Goal: Task Accomplishment & Management: Complete application form

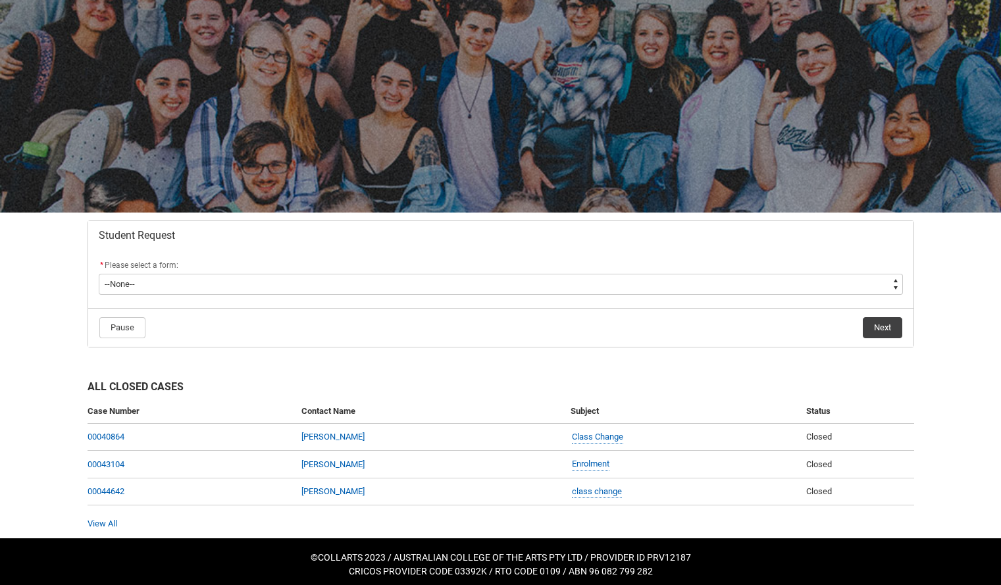
scroll to position [52, 0]
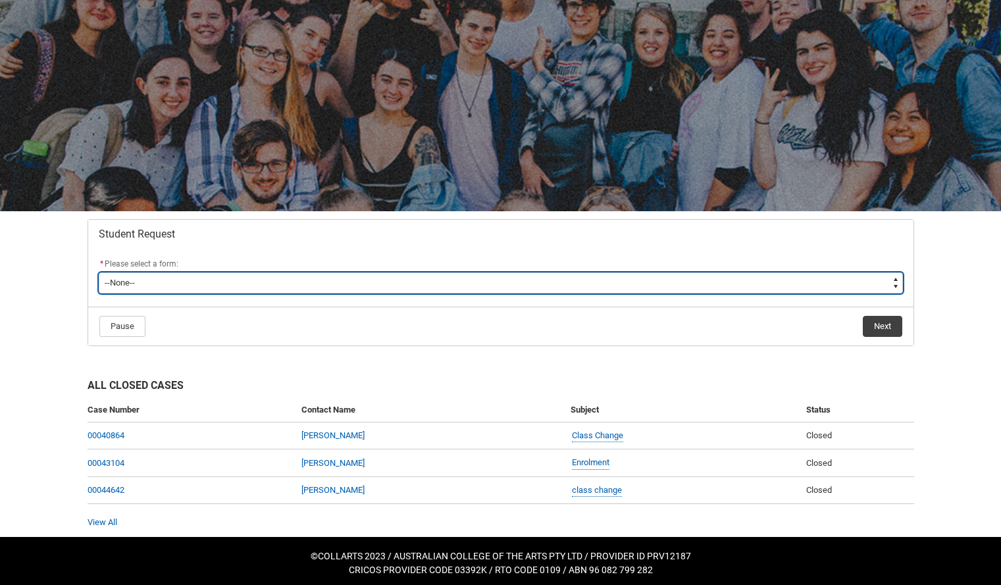
click at [282, 278] on select "--None-- Academic Transcript Application to Appeal Assignment Extension Change …" at bounding box center [501, 282] width 804 height 21
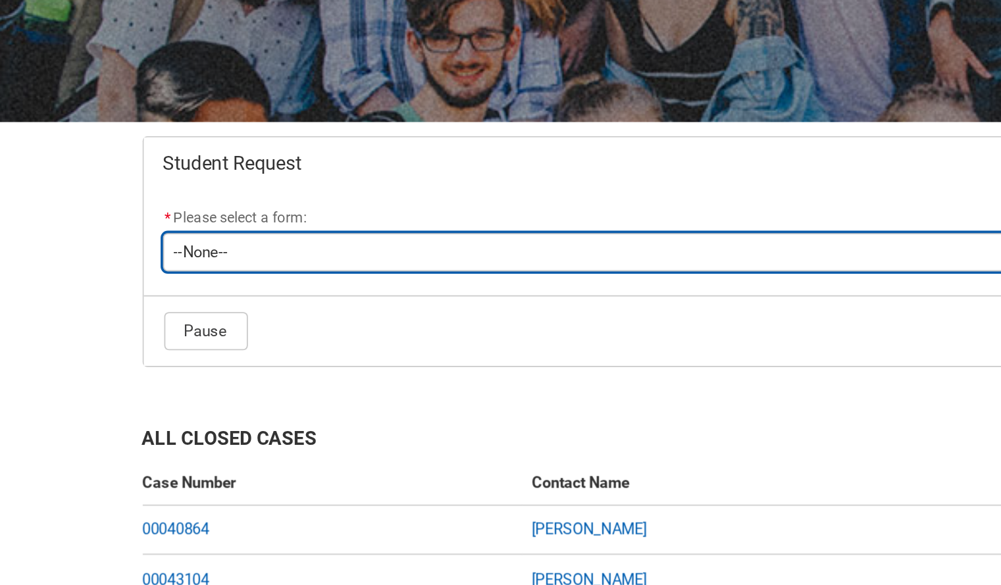
click at [235, 291] on select "--None-- Academic Transcript Application to Appeal Assignment Extension Change …" at bounding box center [501, 282] width 804 height 21
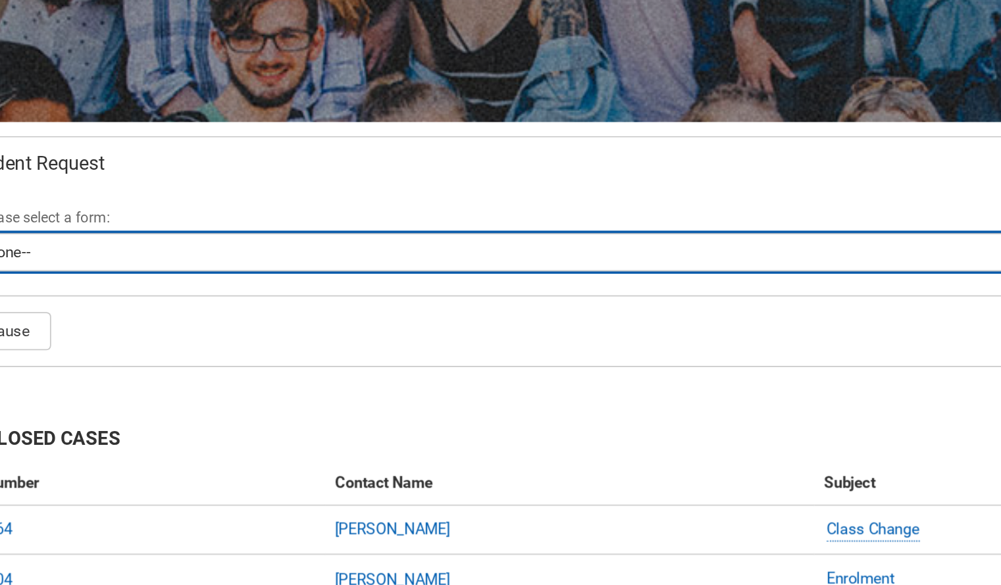
drag, startPoint x: 350, startPoint y: 282, endPoint x: 457, endPoint y: 282, distance: 107.9
click at [457, 282] on select "--None-- Academic Transcript Application to Appeal Assignment Extension Change …" at bounding box center [501, 282] width 804 height 21
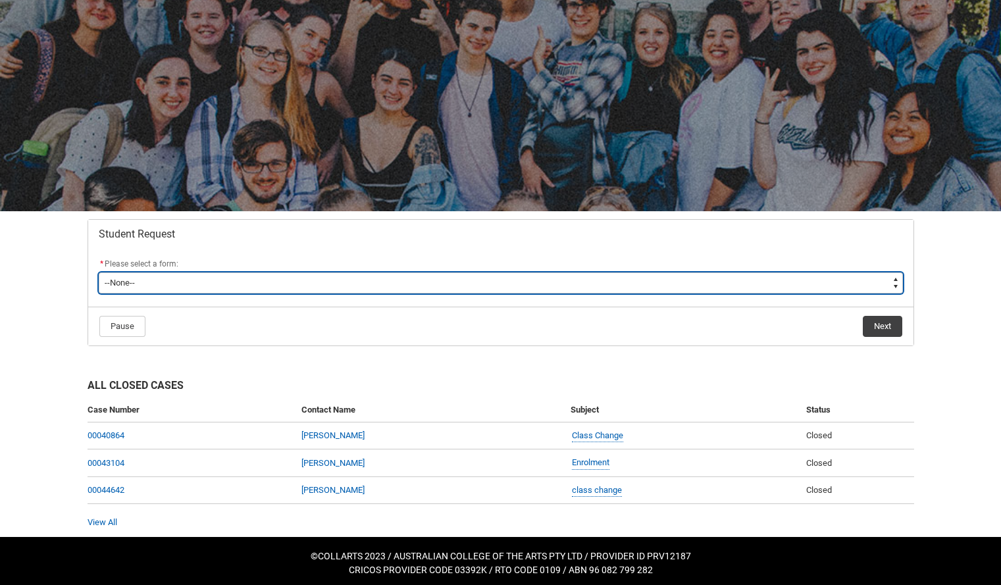
click at [548, 280] on select "--None-- Academic Transcript Application to Appeal Assignment Extension Change …" at bounding box center [501, 282] width 804 height 21
click at [227, 284] on select "--None-- Academic Transcript Application to Appeal Assignment Extension Change …" at bounding box center [501, 282] width 804 height 21
type lightning-select "Withdraw_Cancel_Enrolment_Choice"
click at [99, 272] on select "--None-- Academic Transcript Application to Appeal Assignment Extension Change …" at bounding box center [501, 282] width 804 height 21
select select "Withdraw_Cancel_Enrolment_Choice"
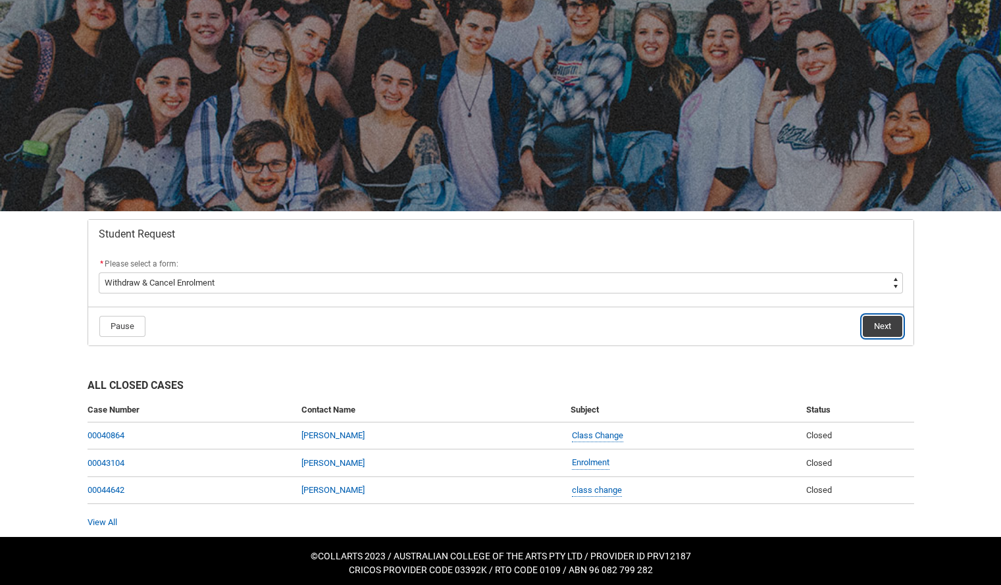
click at [893, 330] on button "Next" at bounding box center [882, 326] width 39 height 21
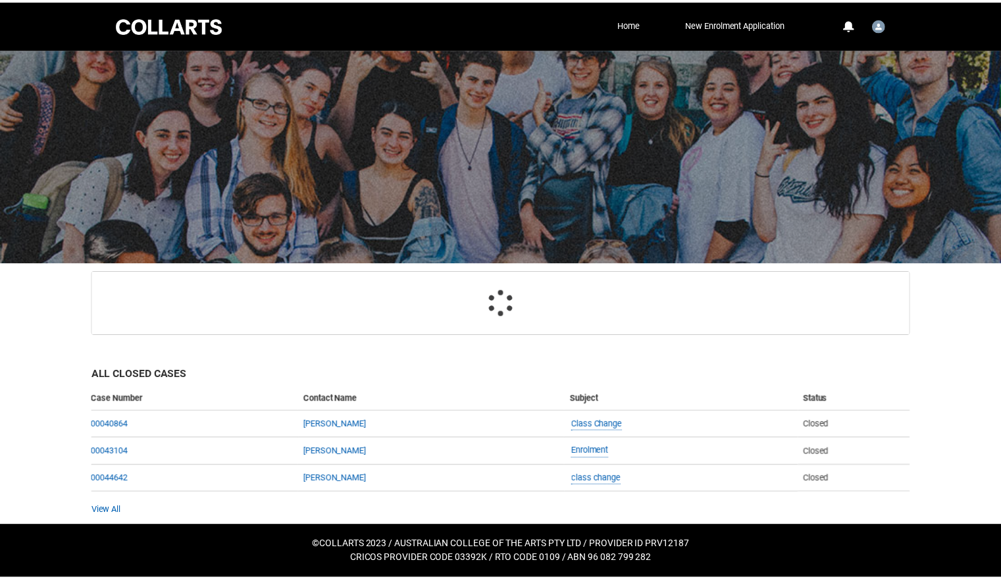
scroll to position [83, 0]
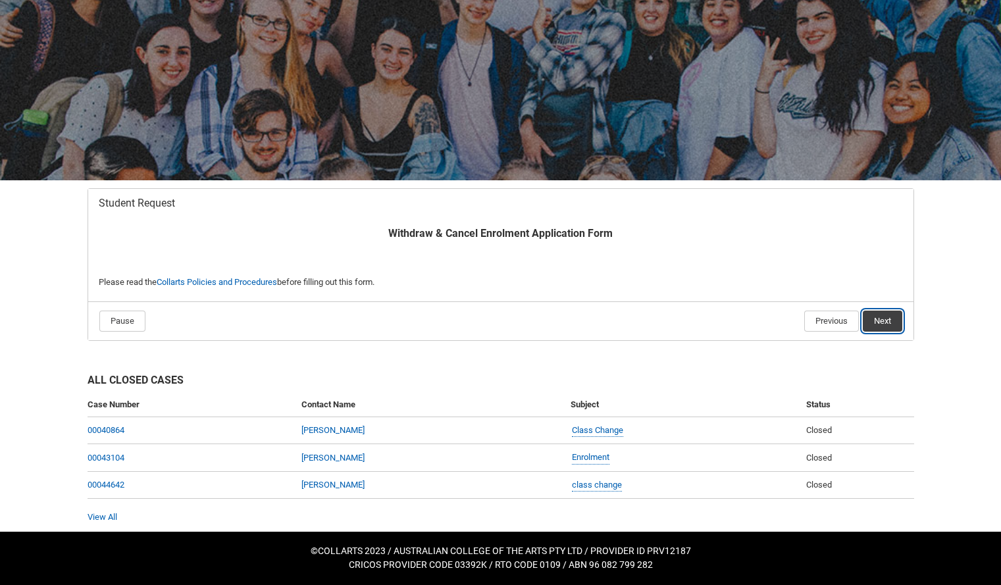
click at [877, 328] on button "Next" at bounding box center [882, 321] width 39 height 21
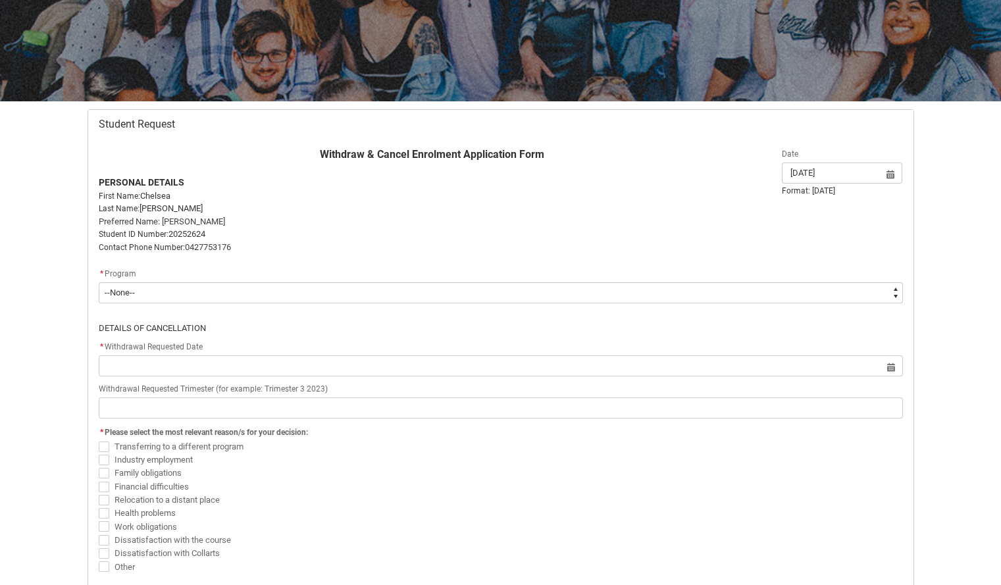
scroll to position [163, 0]
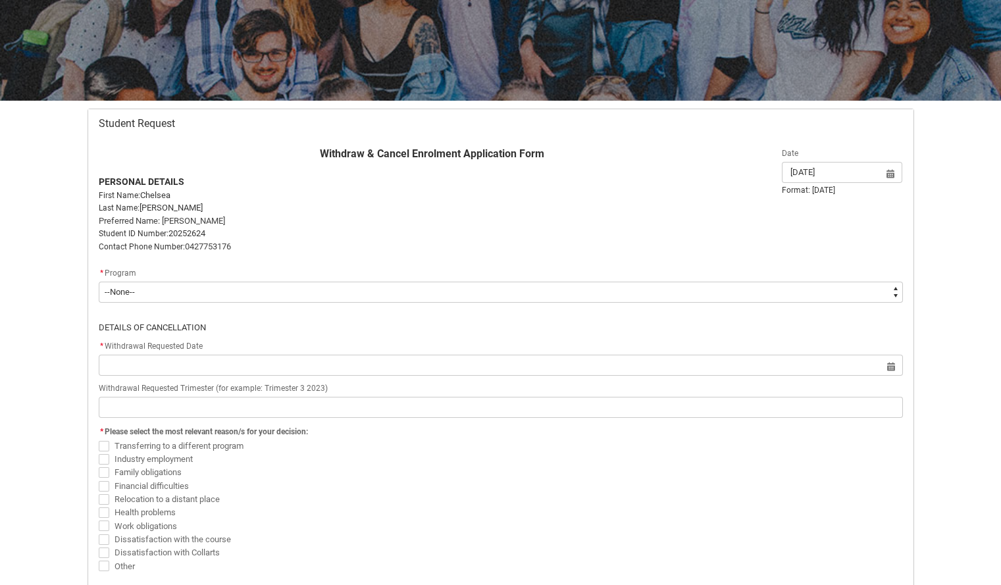
click at [419, 278] on div "* Program" at bounding box center [501, 274] width 804 height 16
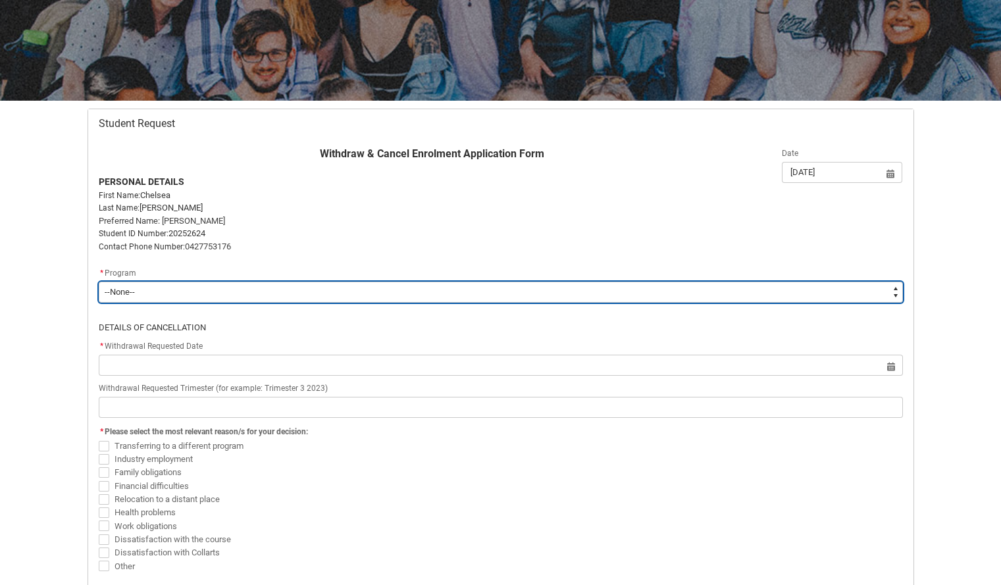
click at [418, 285] on select "--None-- Bachelor of Event Management" at bounding box center [501, 292] width 804 height 21
type lightning-select "recordPicklist_ProgramEnrollment.a0jOZ0000037MwXYAU"
click at [99, 282] on select "--None-- Bachelor of Event Management" at bounding box center [501, 292] width 804 height 21
select select "recordPicklist_ProgramEnrollment.a0jOZ0000037MwXYAU"
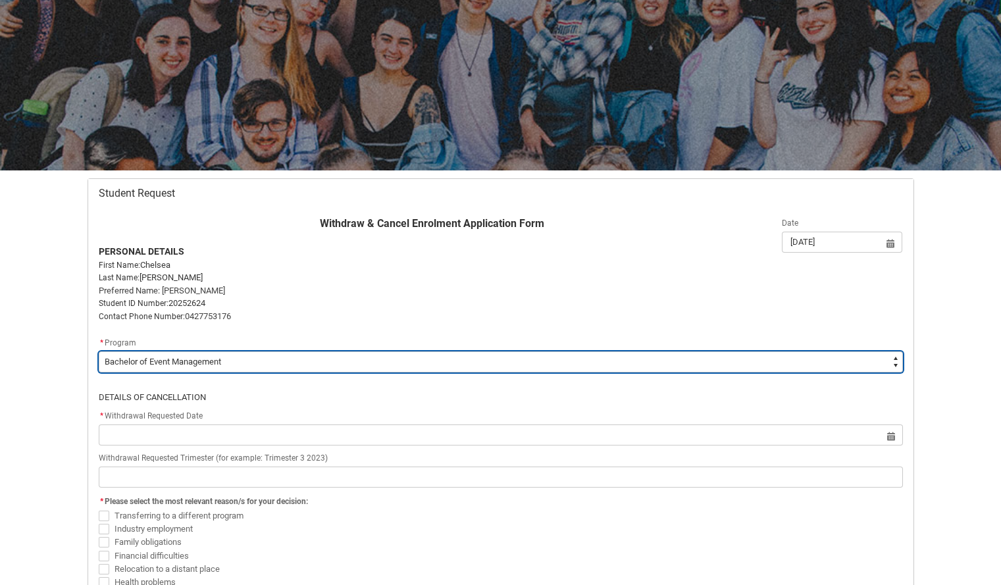
scroll to position [93, 0]
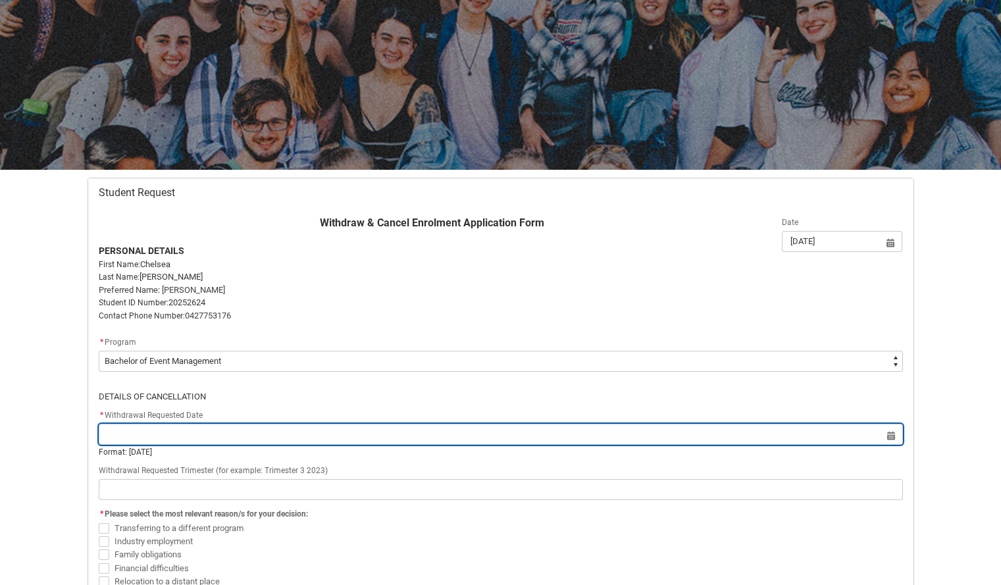
click at [365, 436] on input "Redu_Student_Request flow" at bounding box center [501, 434] width 804 height 21
select select "2025"
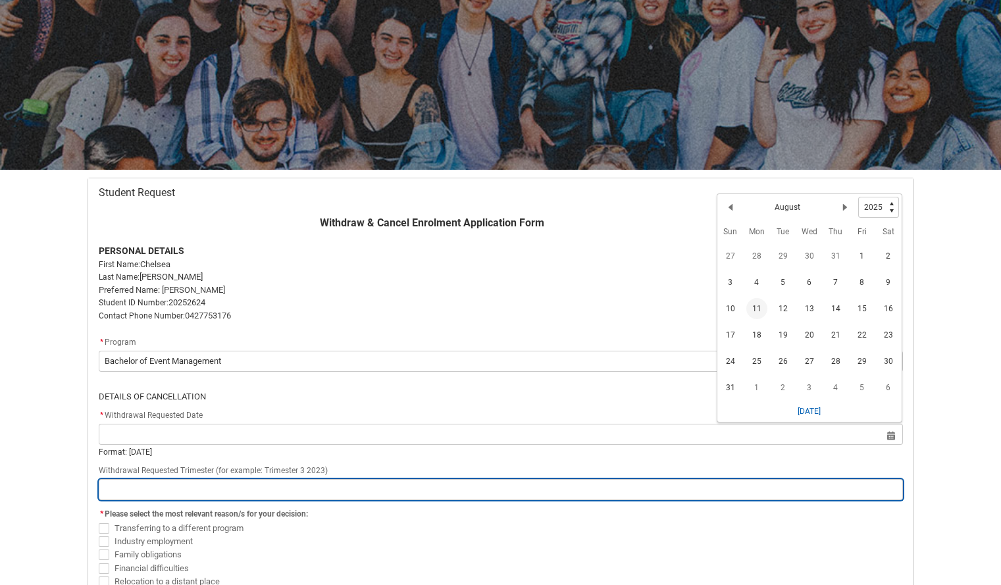
click at [374, 486] on input "Redu_Student_Request flow" at bounding box center [501, 489] width 804 height 21
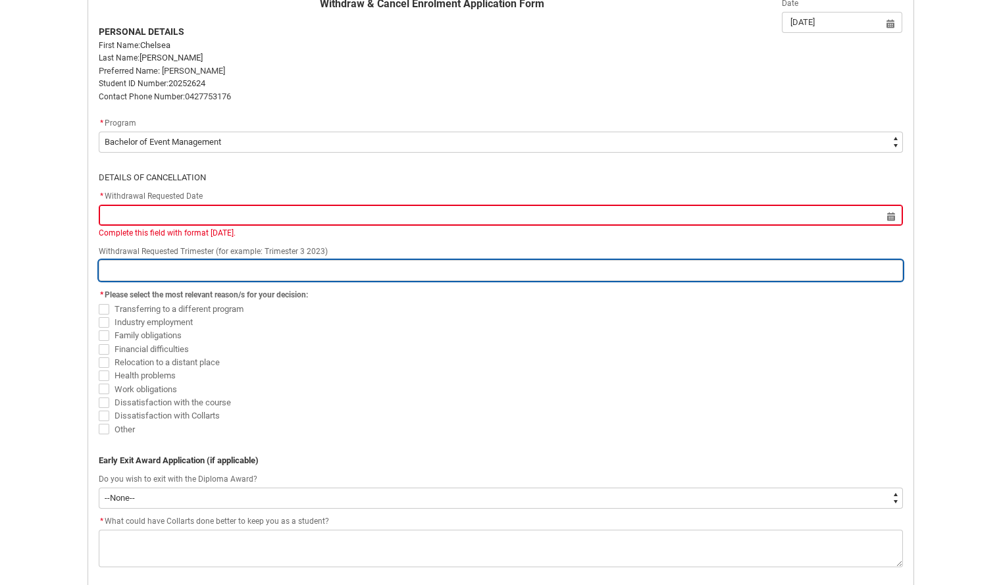
scroll to position [315, 0]
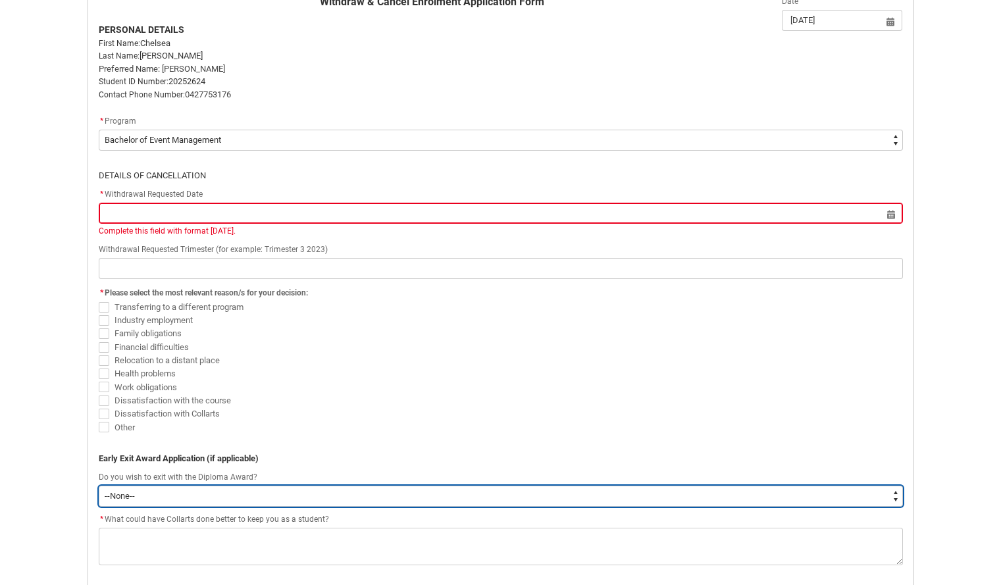
click at [216, 492] on select "--None-- Yes No" at bounding box center [501, 496] width 804 height 21
type lightning-select "Yes"
click at [99, 486] on select "--None-- Yes No" at bounding box center [501, 496] width 804 height 21
select select "Yes"
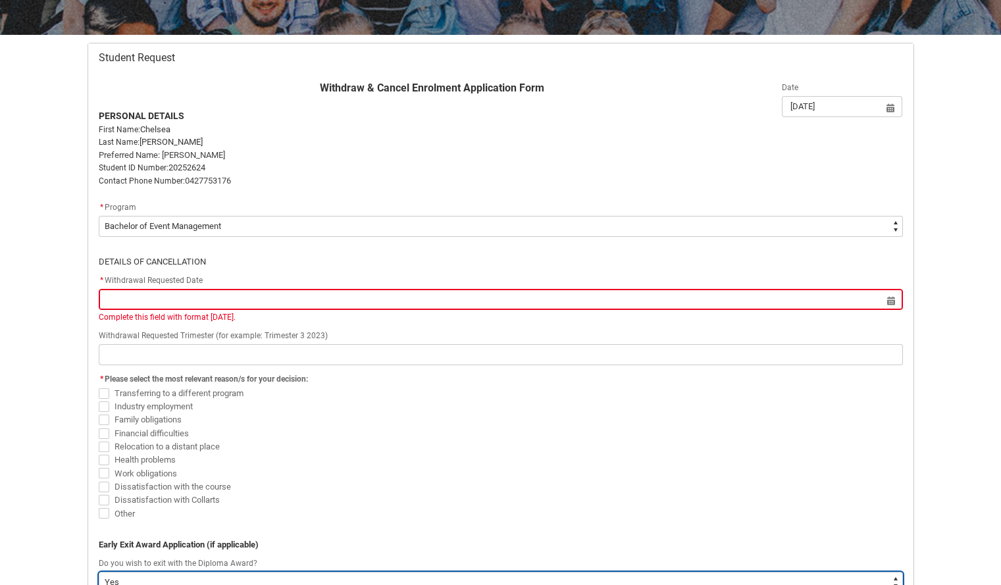
scroll to position [215, 0]
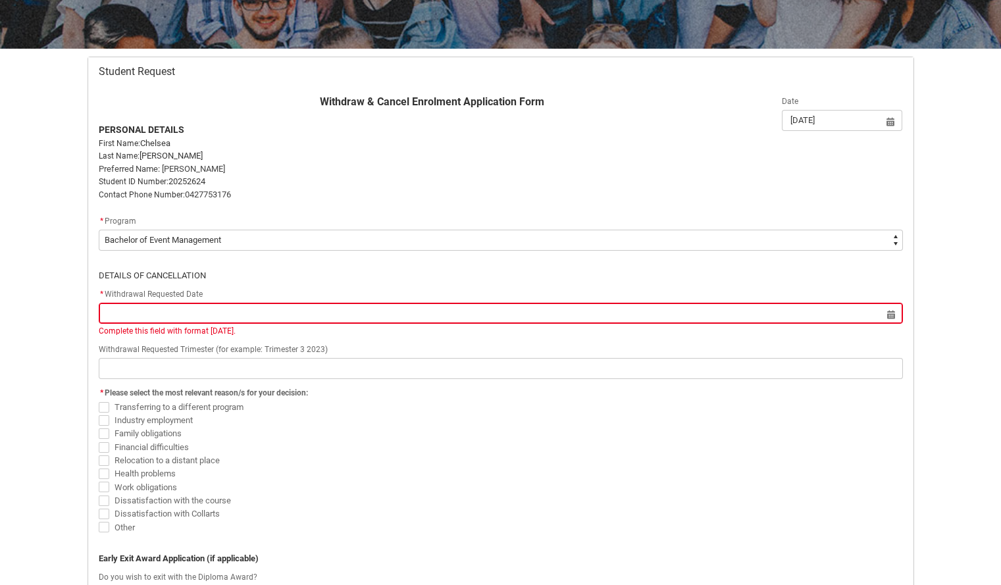
click at [174, 419] on span "Industry employment" at bounding box center [154, 420] width 78 height 10
click at [99, 413] on input "Industry employment" at bounding box center [98, 413] width 1 height 1
checkbox input "true"
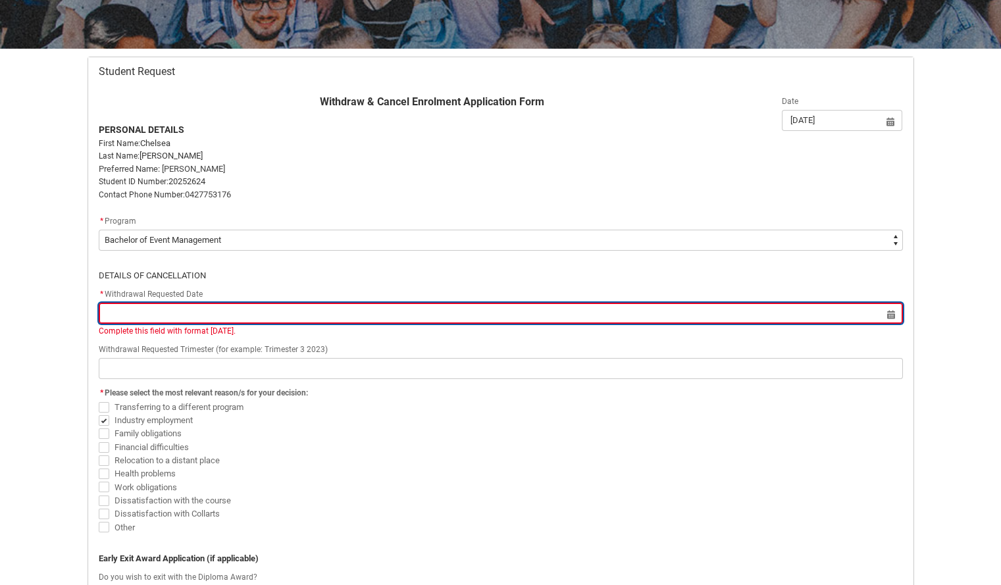
click at [180, 309] on input "Redu_Student_Request flow" at bounding box center [501, 313] width 804 height 21
select select "2025"
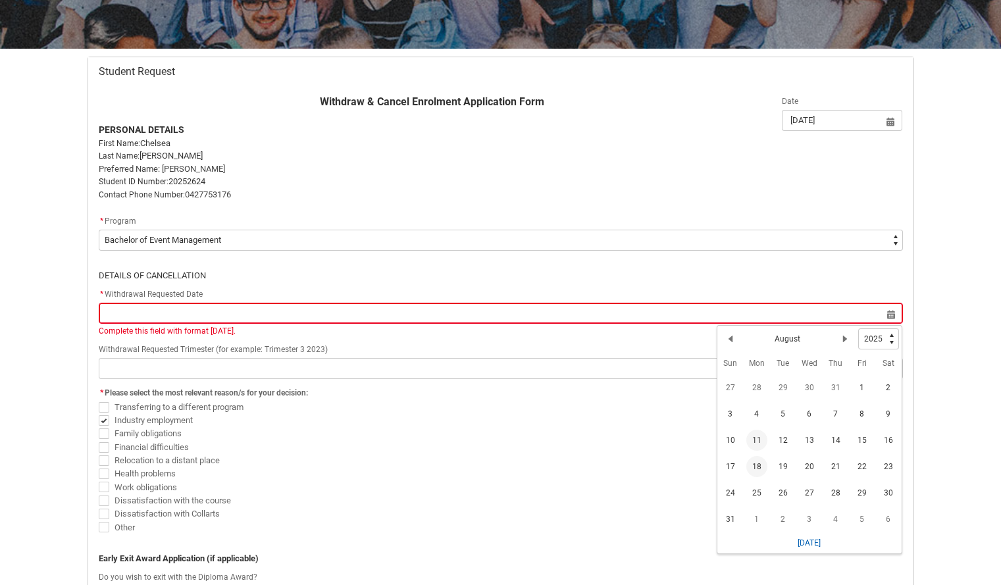
click at [754, 465] on span "18" at bounding box center [756, 466] width 21 height 21
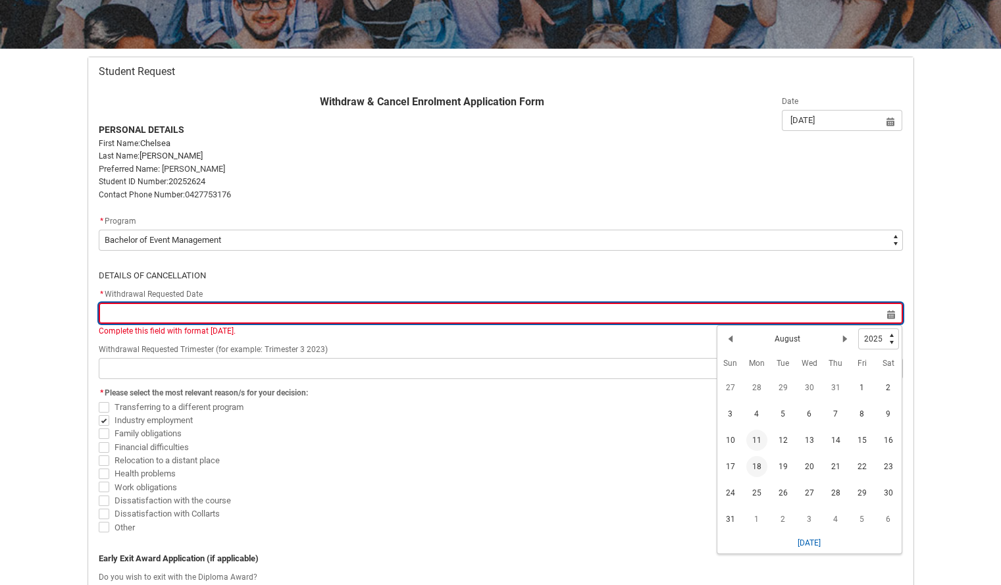
type lightning-datepicker "[DATE]"
type lightning-input "[DATE]"
type input "[DATE]"
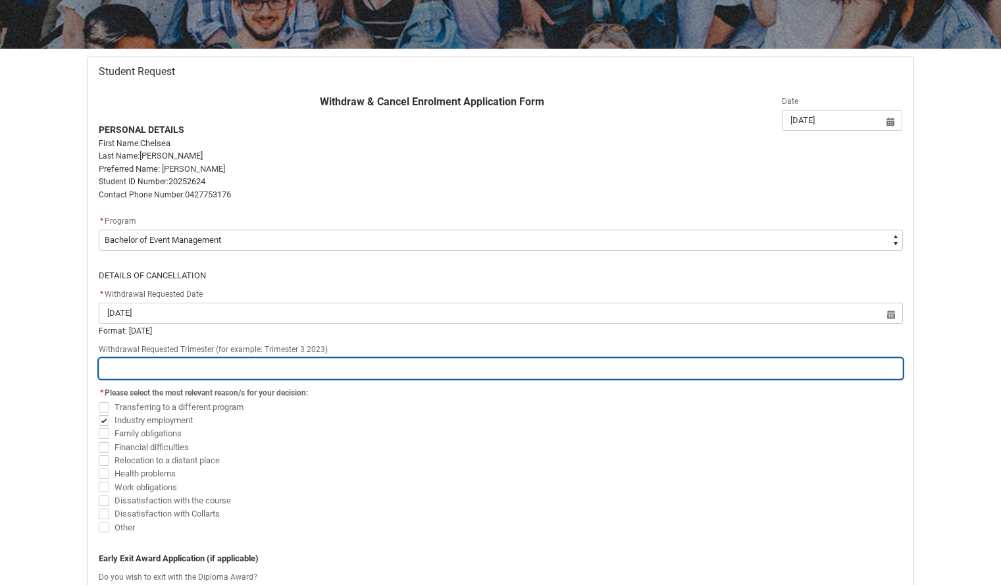
click at [652, 369] on input "Redu_Student_Request flow" at bounding box center [501, 368] width 804 height 21
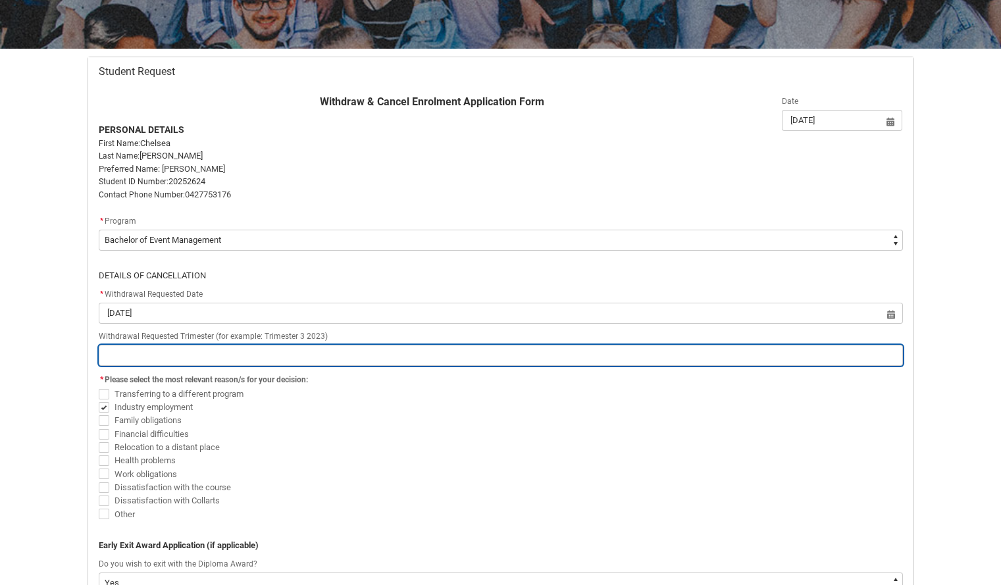
type lightning-primitive-input-simple "T"
type input "T"
type lightning-primitive-input-simple "Tr"
type input "Tr"
type lightning-primitive-input-simple "Tri"
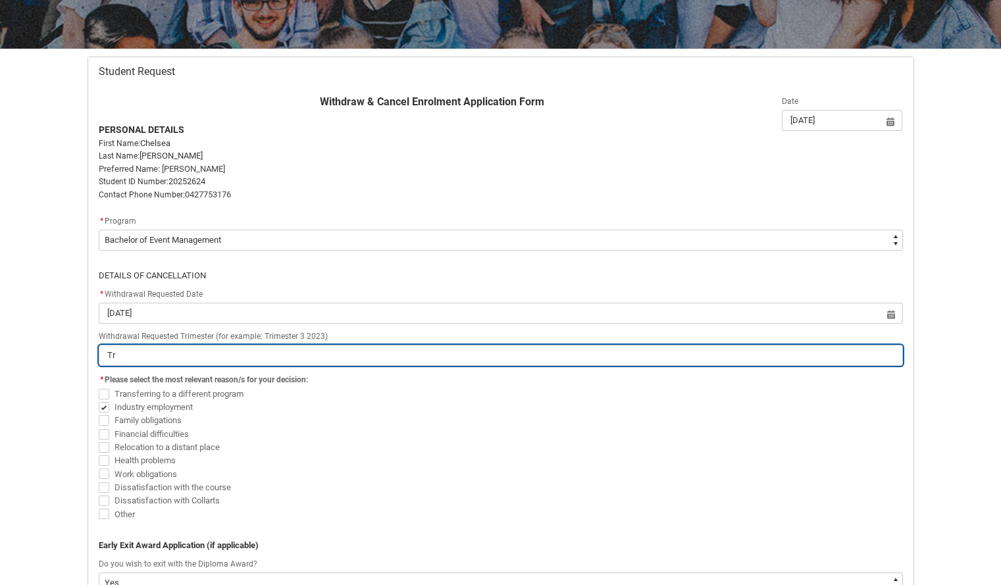
type input "Tri"
type lightning-primitive-input-simple "Trim"
type input "Trim"
type lightning-primitive-input-simple "Trime"
type input "Trime"
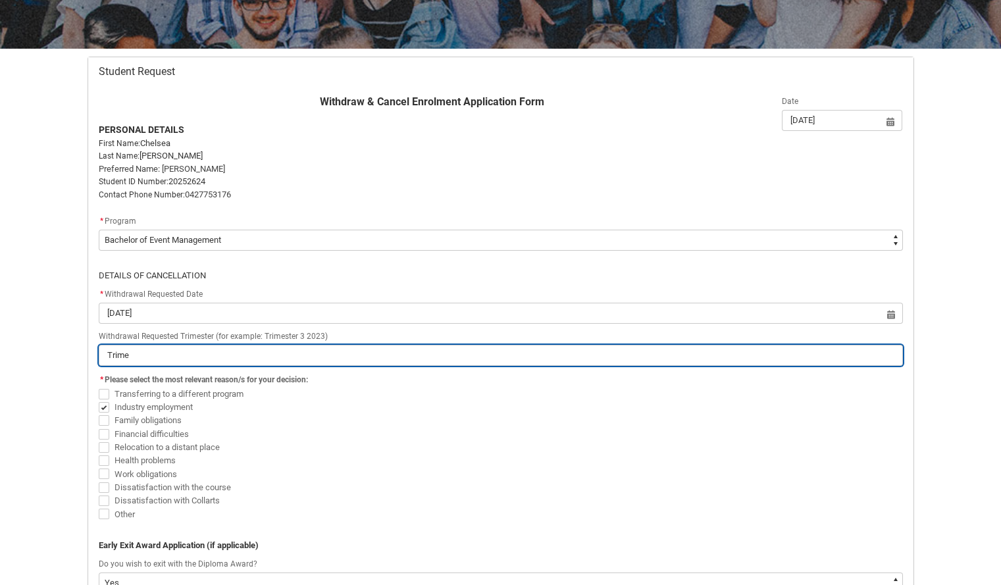
type lightning-primitive-input-simple "Trimes"
type input "Trimes"
type lightning-primitive-input-simple "Trimest"
type input "Trimest"
type lightning-primitive-input-simple "Trimeste"
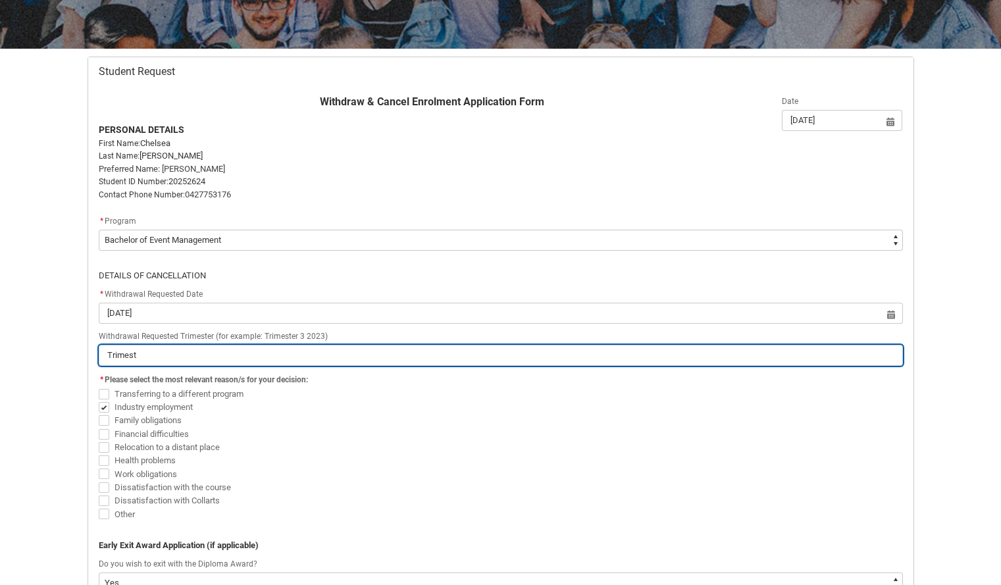
type input "Trimeste"
type lightning-primitive-input-simple "Trimester"
type input "Trimester"
type lightning-primitive-input-simple "Trimester"
type input "Trimester"
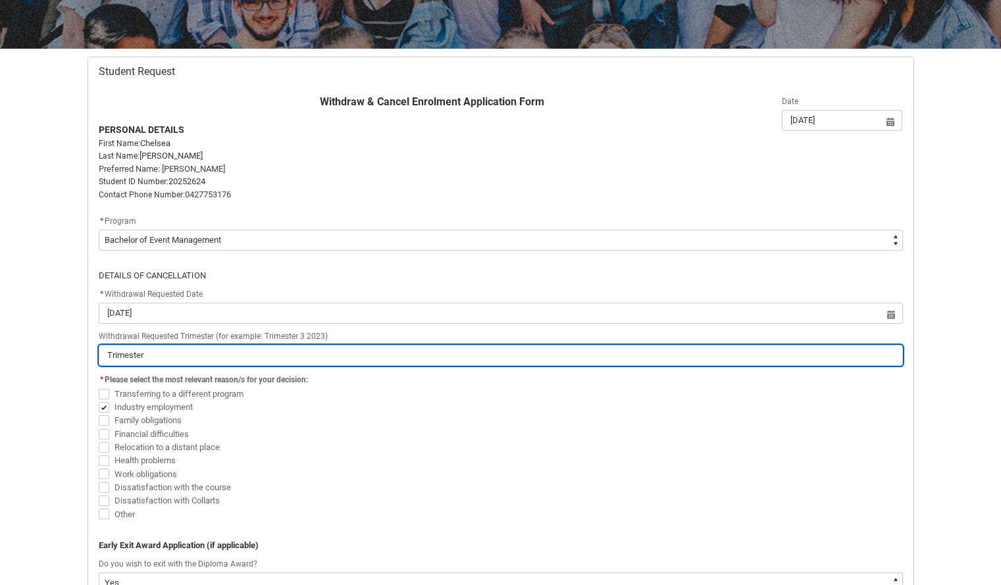
type lightning-primitive-input-simple "Trimester 2"
type input "Trimester 2"
type lightning-primitive-input-simple "Trimester 2"
type input "Trimester 2"
type lightning-primitive-input-simple "Trimester 2 2"
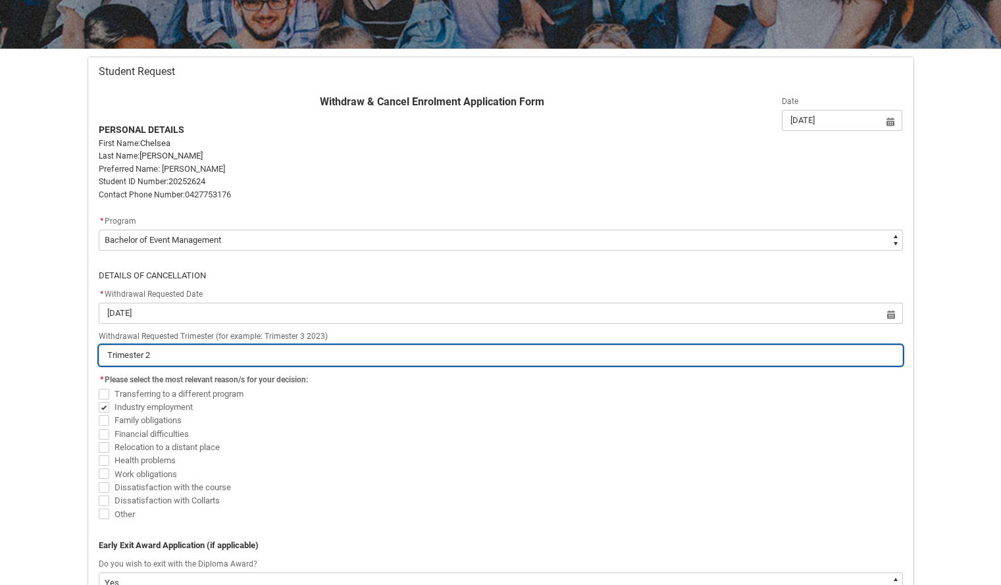
type input "Trimester 2 2"
type lightning-primitive-input-simple "Trimester 2 20"
type input "Trimester 2 20"
type lightning-primitive-input-simple "Trimester 2 202"
type input "Trimester 2 202"
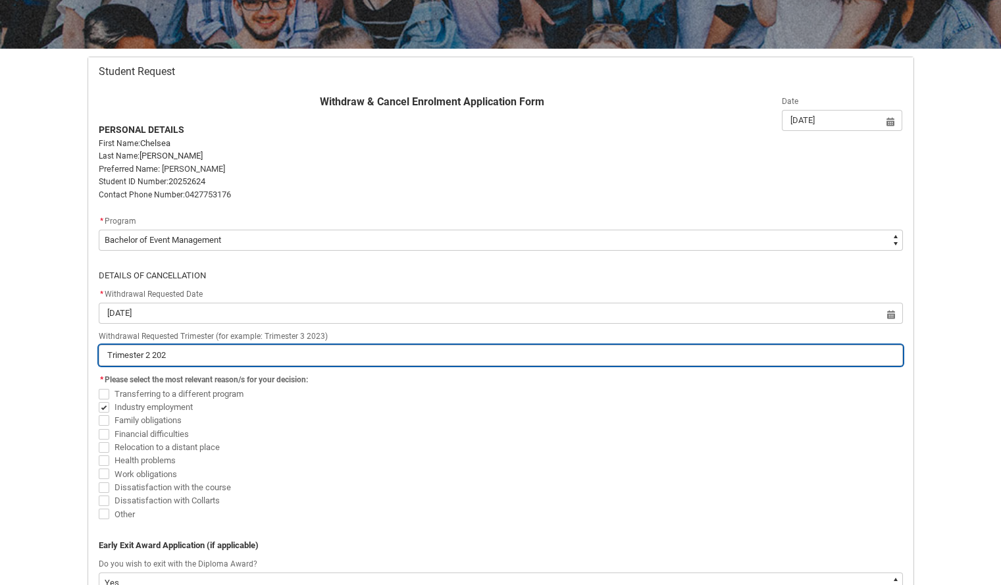
type lightning-primitive-input-simple "Trimester 2 2025"
type input "Trimester 2 2025"
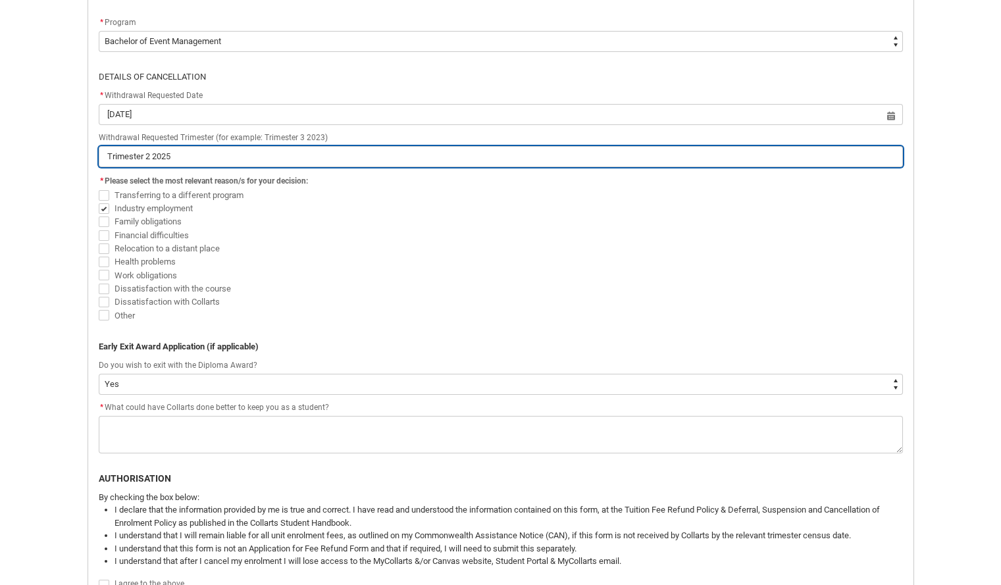
scroll to position [416, 0]
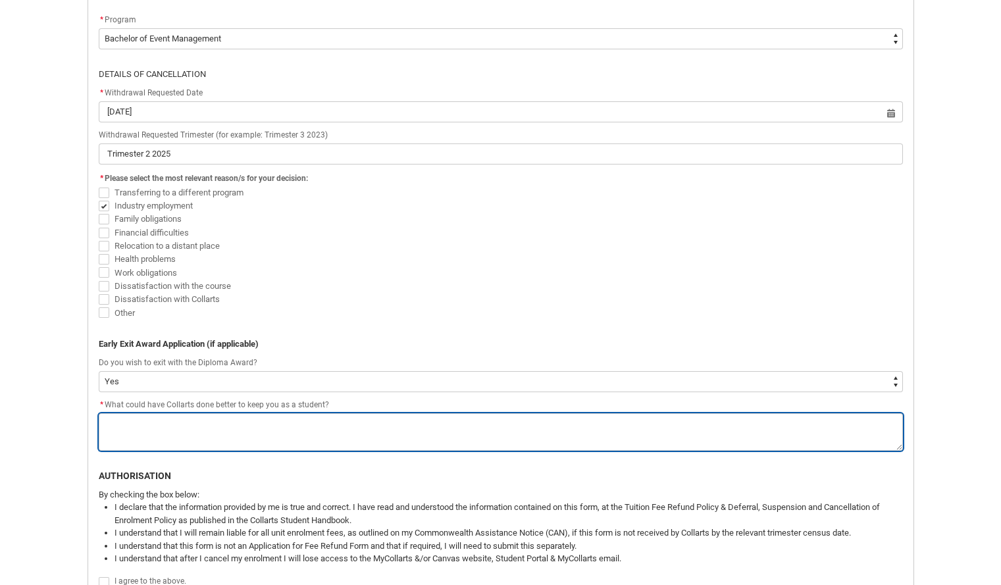
click at [476, 425] on textarea "*" at bounding box center [501, 432] width 804 height 38
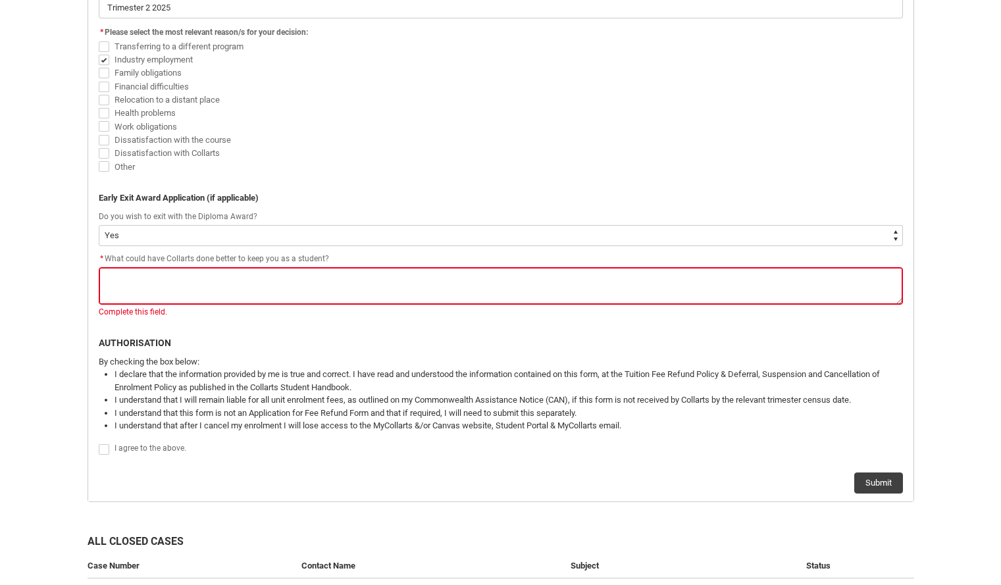
click at [104, 443] on span "Redu_Student_Request flow" at bounding box center [107, 449] width 16 height 13
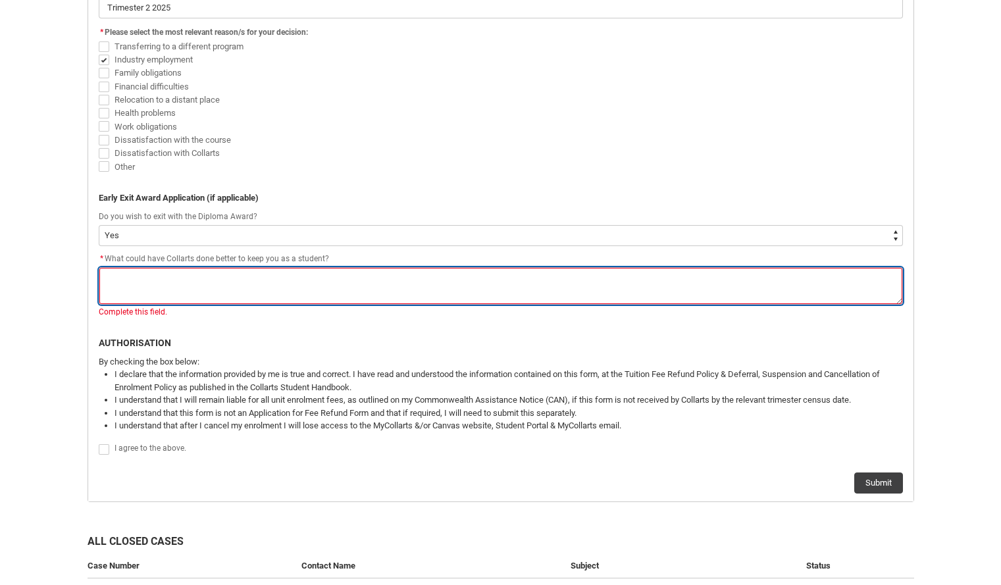
click at [230, 289] on textarea "*" at bounding box center [501, 286] width 804 height 38
type lightning-textarea "I"
type textarea "I"
type lightning-textarea "I"
type textarea "I"
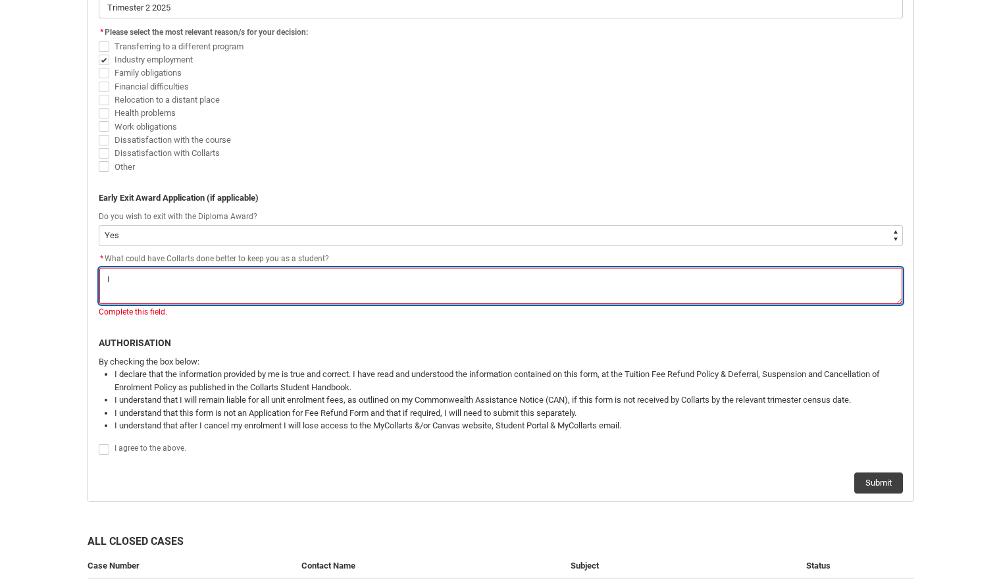
type lightning-textarea "I a"
type textarea "I a"
type lightning-textarea "I am"
type textarea "I am"
type lightning-textarea "I am"
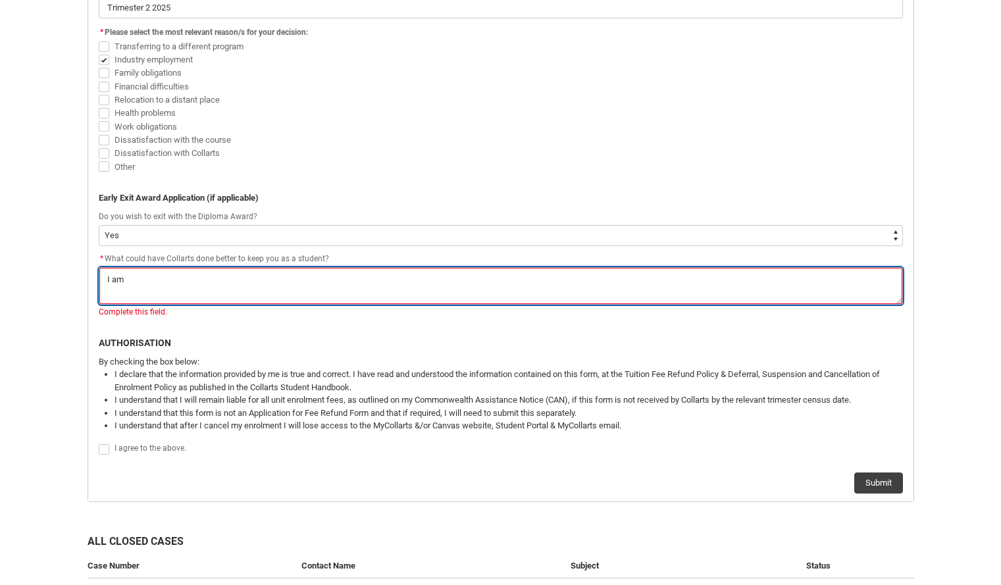
type textarea "I am"
type lightning-textarea "I am v"
type textarea "I am v"
type lightning-textarea "I am ve"
type textarea "I am ve"
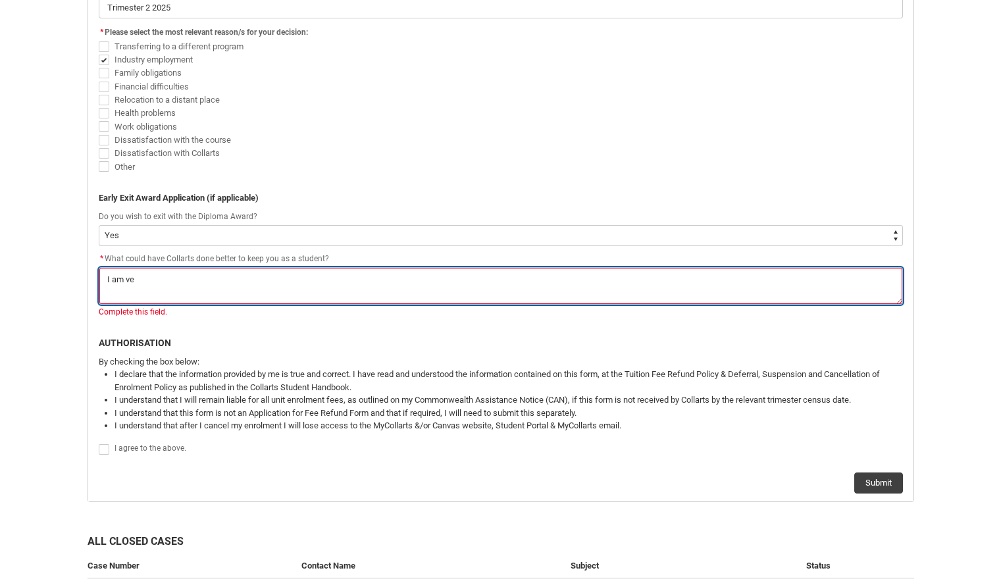
type lightning-textarea "I am ver"
type textarea "I am ver"
type lightning-textarea "I am very"
type textarea "I am very"
type lightning-textarea "I am very"
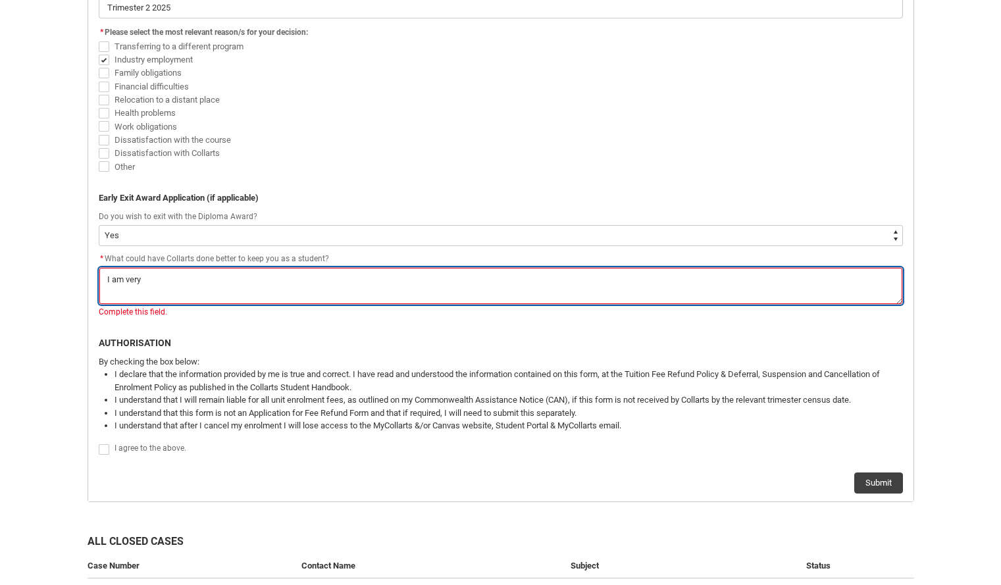
type textarea "I am very"
type lightning-textarea "I am very h"
type textarea "I am very h"
type lightning-textarea "I am very ha"
type textarea "I am very ha"
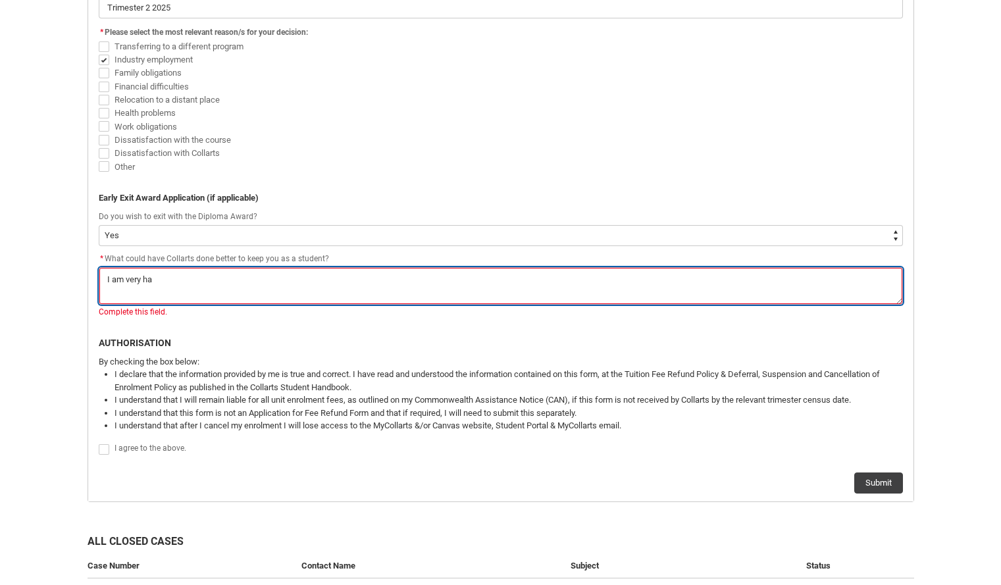
type lightning-textarea "I am very hap"
type textarea "I am very hap"
type lightning-textarea "I am very happ"
type textarea "I am very happ"
type lightning-textarea "I am very happy"
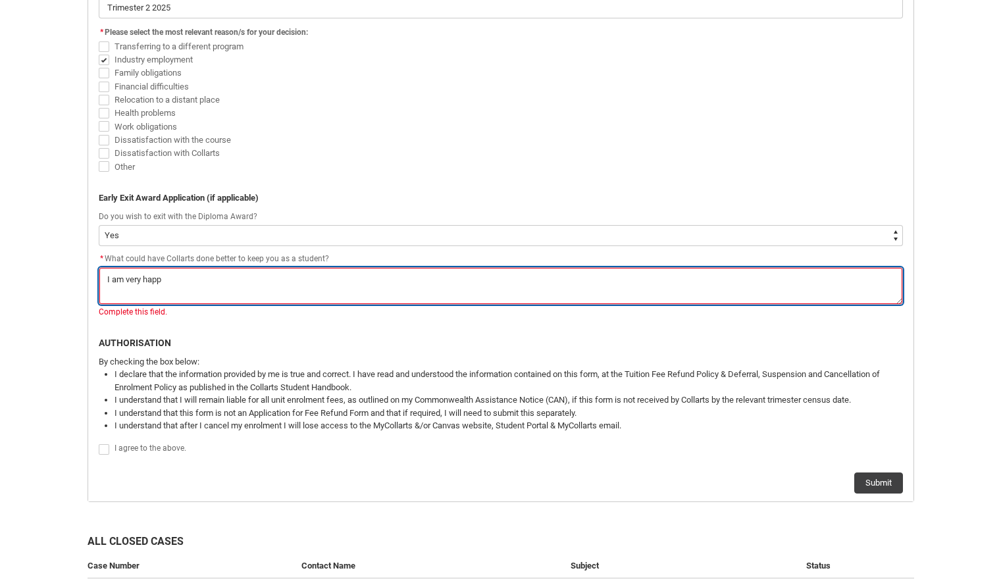
type textarea "I am very happy"
type lightning-textarea "I am very happy"
type textarea "I am very happy"
type lightning-textarea "I am very happy w"
type textarea "I am very happy w"
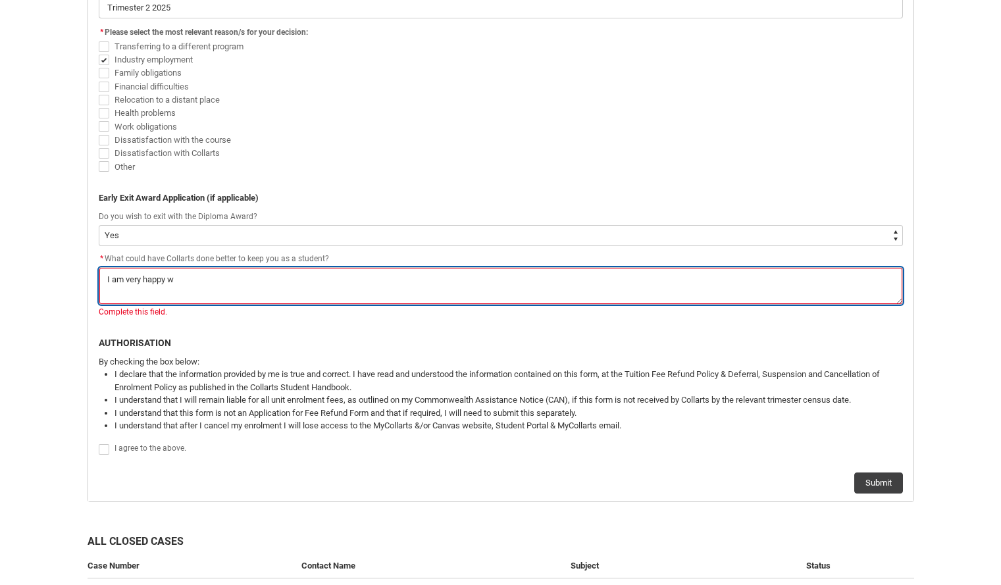
type lightning-textarea "I am very happy wi"
type textarea "I am very happy wi"
type lightning-textarea "I am very happy wit"
type textarea "I am very happy wit"
type lightning-textarea "I am very happy with"
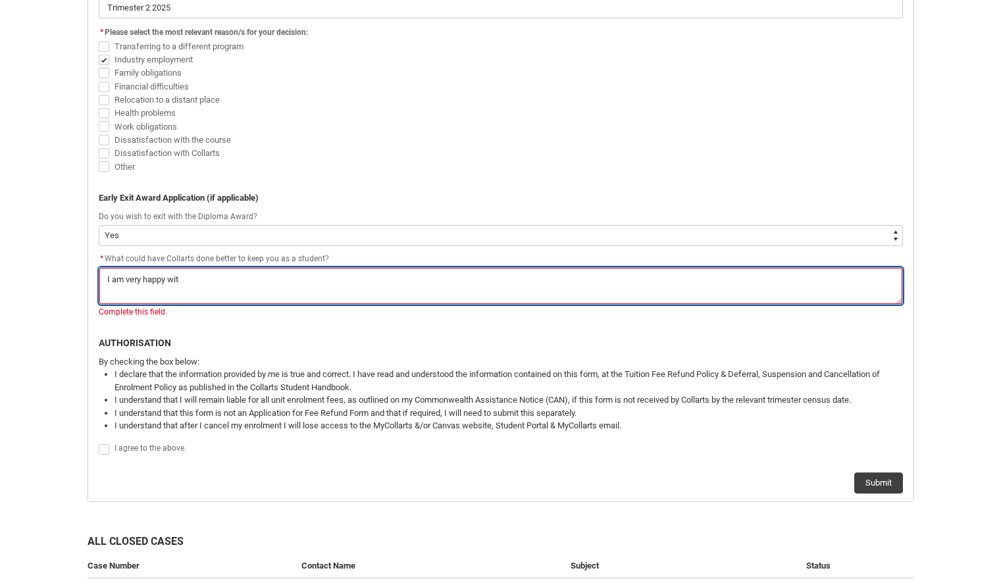
type textarea "I am very happy with"
type lightning-textarea "I am very happy with"
type textarea "I am very happy with"
type lightning-textarea "I am very happy with t"
type textarea "I am very happy with t"
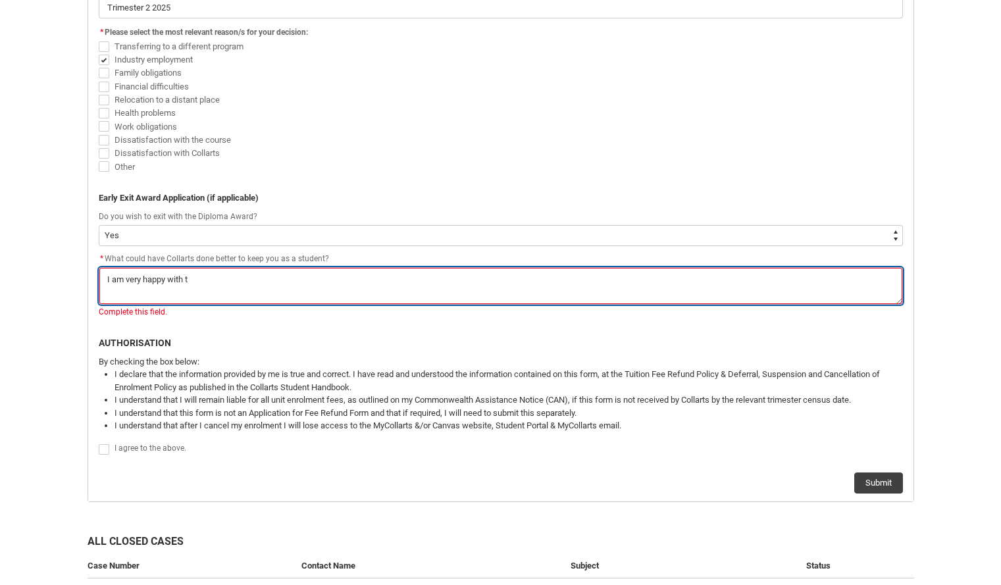
type lightning-textarea "I am very happy with th"
type textarea "I am very happy with th"
type lightning-textarea "I am very happy with the"
type textarea "I am very happy with the"
type lightning-textarea "I am very happy with the"
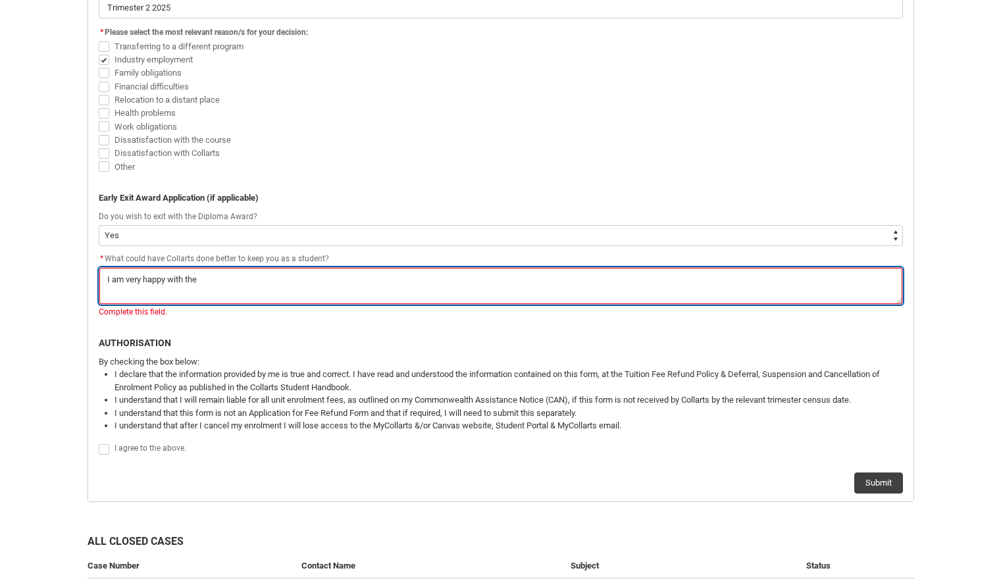
type textarea "I am very happy with the"
type lightning-textarea "I am very happy with the a"
type textarea "I am very happy with the a"
type lightning-textarea "I am very happy with the ac"
type textarea "I am very happy with the ac"
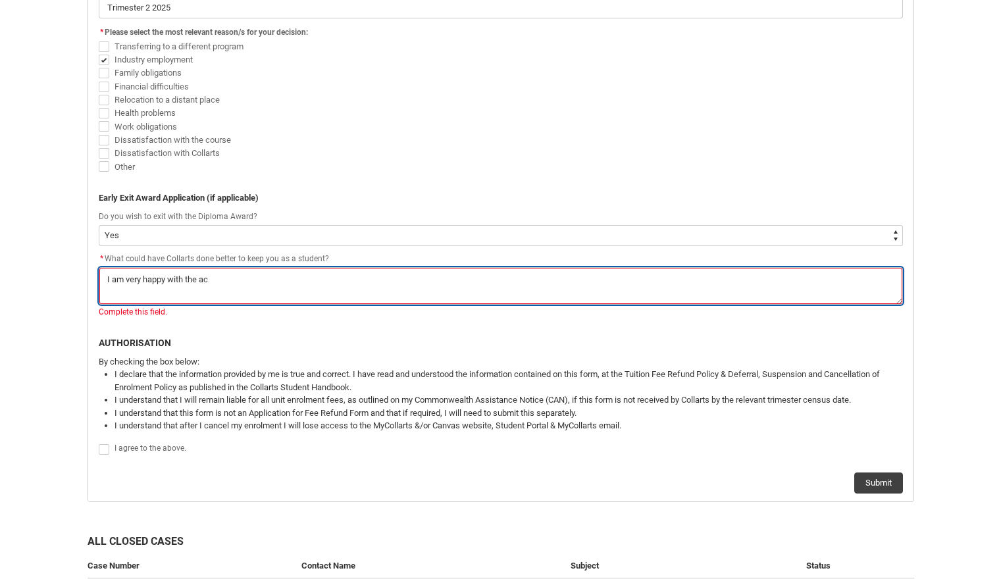
type lightning-textarea "I am very happy with the acc"
type textarea "I am very happy with the acc"
type lightning-textarea "I am very happy with the acco"
type textarea "I am very happy with the acco"
type lightning-textarea "I am very happy with the accon"
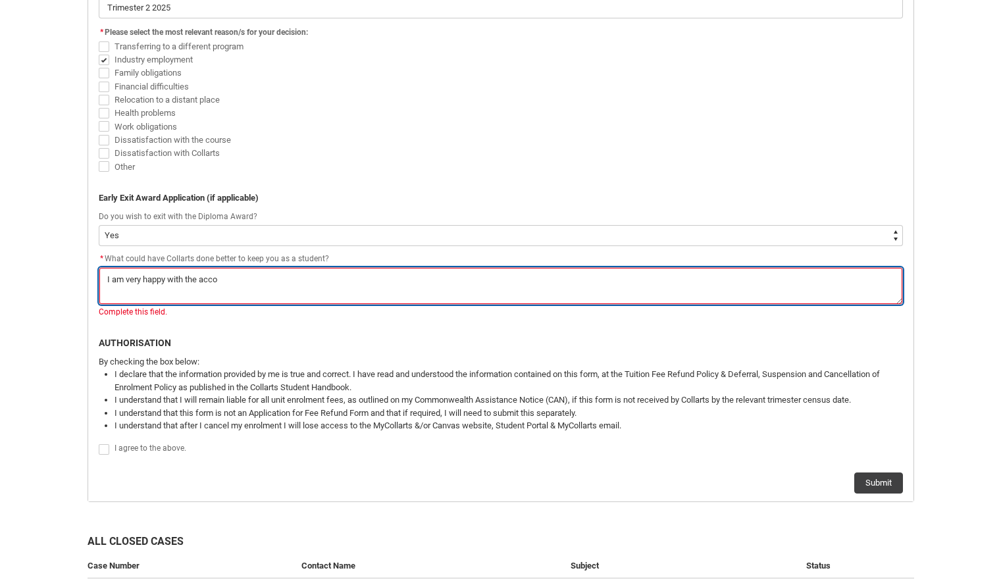
type textarea "I am very happy with the accon"
type lightning-textarea "I am very happy with the acco"
type textarea "I am very happy with the acco"
type lightning-textarea "I am very happy with the accom"
type textarea "I am very happy with the accom"
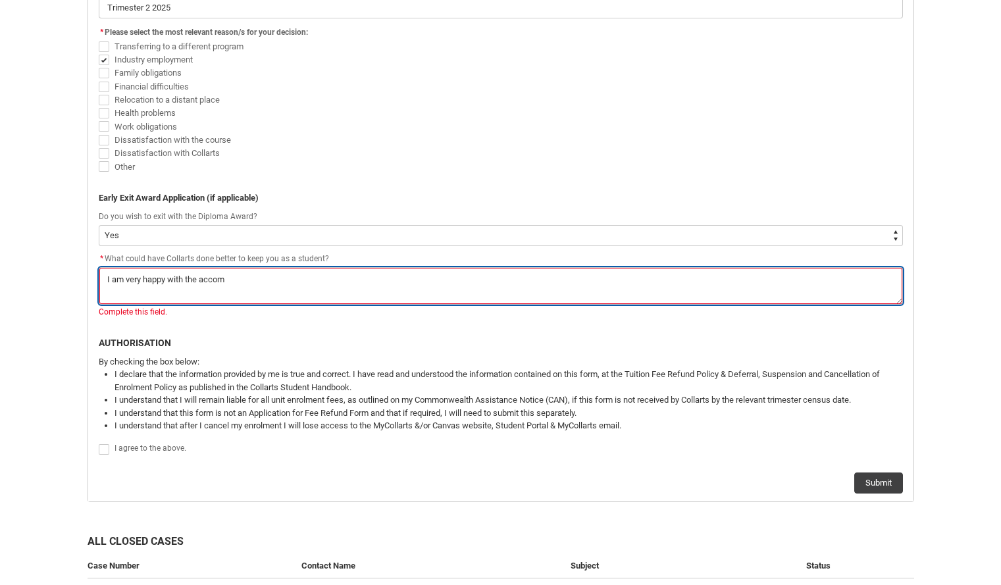
type lightning-textarea "I am very happy with the accomo"
type textarea "I am very happy with the accomo"
type lightning-textarea "I am very happy with the accomod"
type textarea "I am very happy with the accomod"
type lightning-textarea "I am very happy with the accomoda"
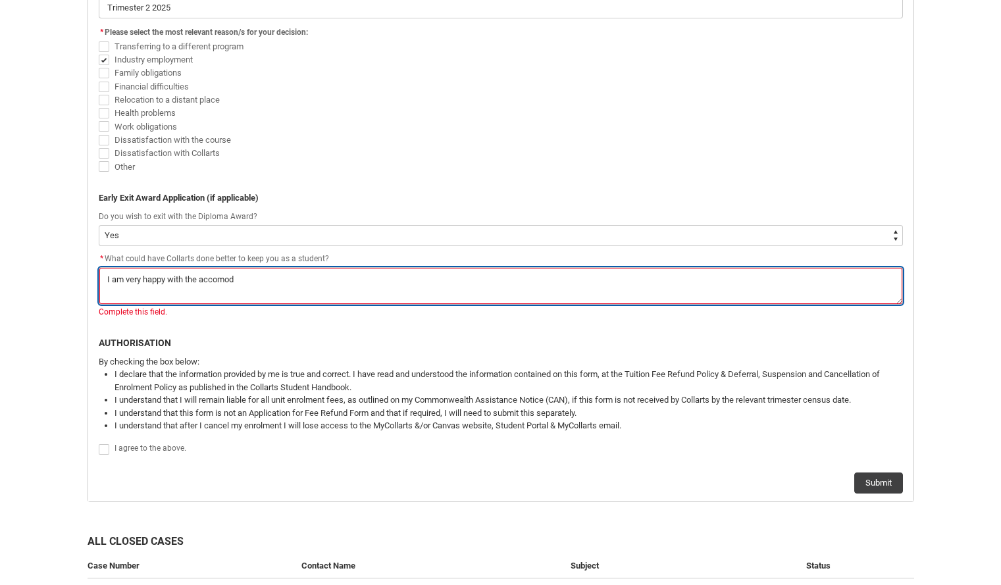
type textarea "I am very happy with the accomoda"
type lightning-textarea "I am very happy with the accomodat"
type textarea "I am very happy with the accomodat"
type lightning-textarea "I am very happy with the accomodati"
type textarea "I am very happy with the accomodati"
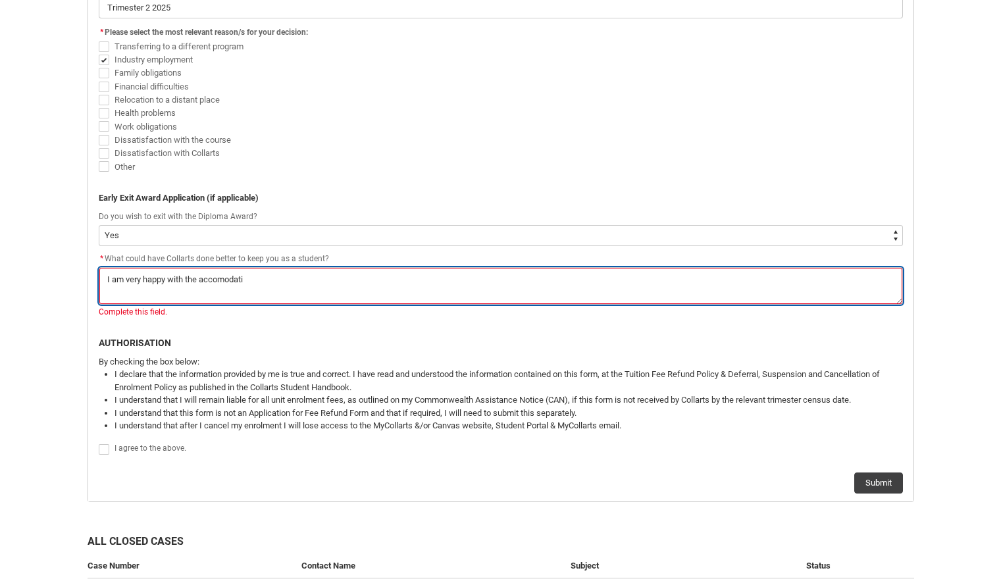
type lightning-textarea "I am very happy with the accomodatio"
type textarea "I am very happy with the accomodatio"
type lightning-textarea "I am very happy with the accomodation"
type textarea "I am very happy with the accomodation"
type lightning-textarea "I am very happy with the accomodations"
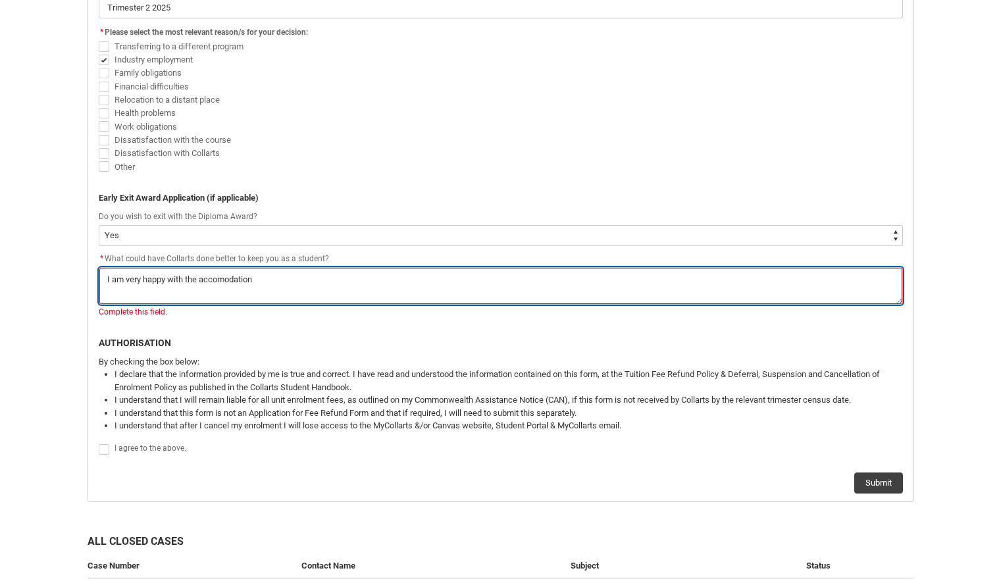
type textarea "I am very happy with the accomodations"
type lightning-textarea "I am very happy with the accomodations"
type textarea "I am very happy with the accomodations"
click at [222, 276] on textarea "*" at bounding box center [501, 286] width 804 height 38
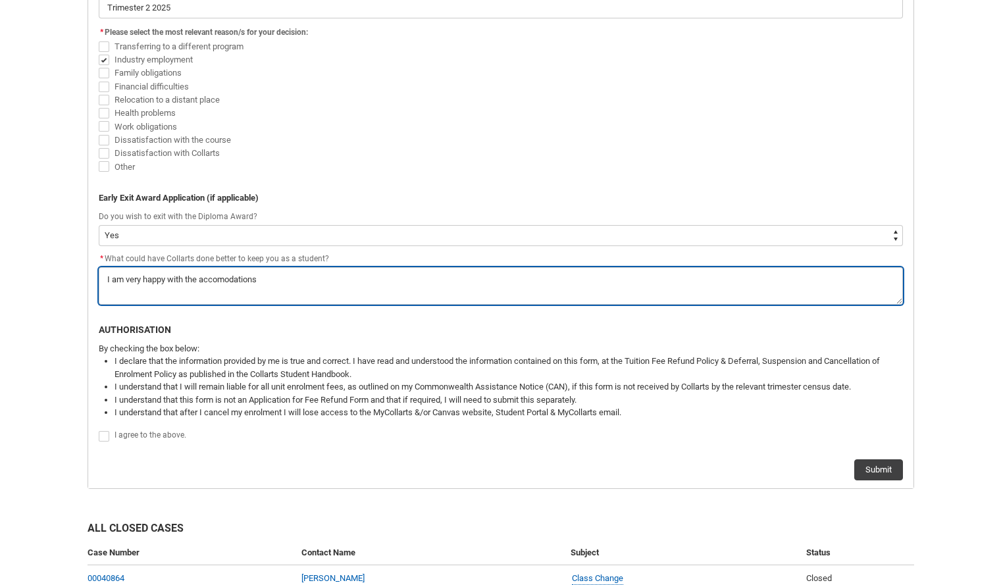
type lightning-textarea "I am very happy with the accommodations"
type textarea "I am very happy with the accommodations"
type lightning-textarea "I am very happy with the accommodations"
type textarea "I am very happy with the accommodations"
type lightning-textarea "I am very happy with the accommodations p"
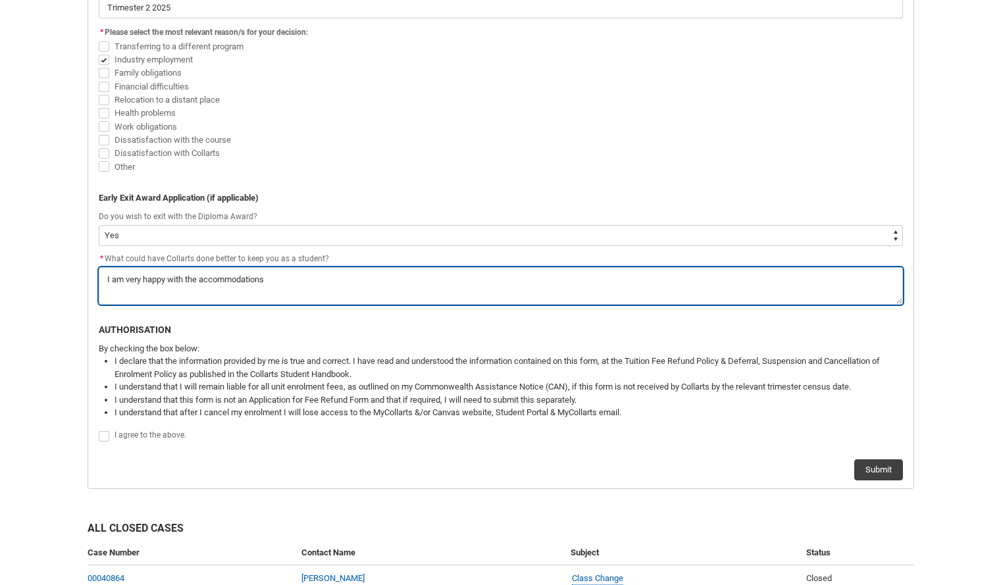
type textarea "I am very happy with the accommodations p"
type lightning-textarea "I am very happy with the accommodations pr"
type textarea "I am very happy with the accommodations pr"
type lightning-textarea "I am very happy with the accommodations pro"
type textarea "I am very happy with the accommodations pro"
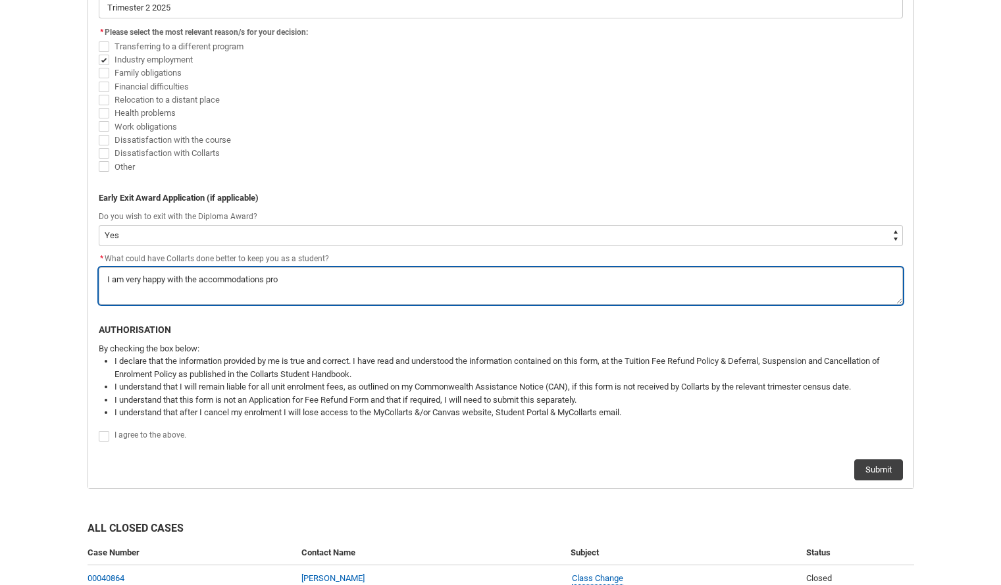
type lightning-textarea "I am very happy with the accommodations prov"
type textarea "I am very happy with the accommodations prov"
type lightning-textarea "I am very happy with the accommodations provi"
type textarea "I am very happy with the accommodations provi"
type lightning-textarea "I am very happy with the accommodations provid"
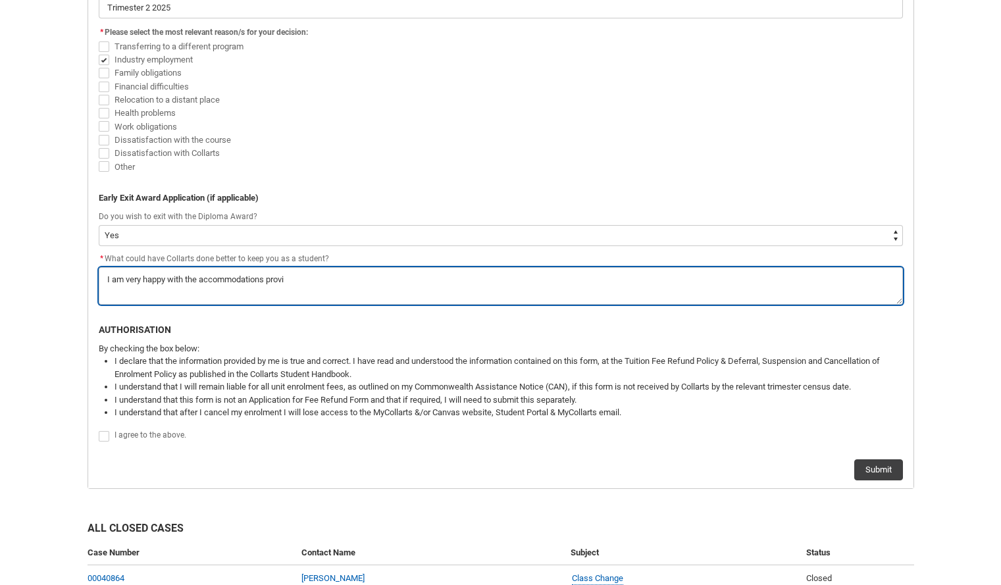
type textarea "I am very happy with the accommodations provid"
type lightning-textarea "I am very happy with the accommodations provide"
type textarea "I am very happy with the accommodations provide"
type lightning-textarea "I am very happy with the accommodations provided"
type textarea "I am very happy with the accommodations provided"
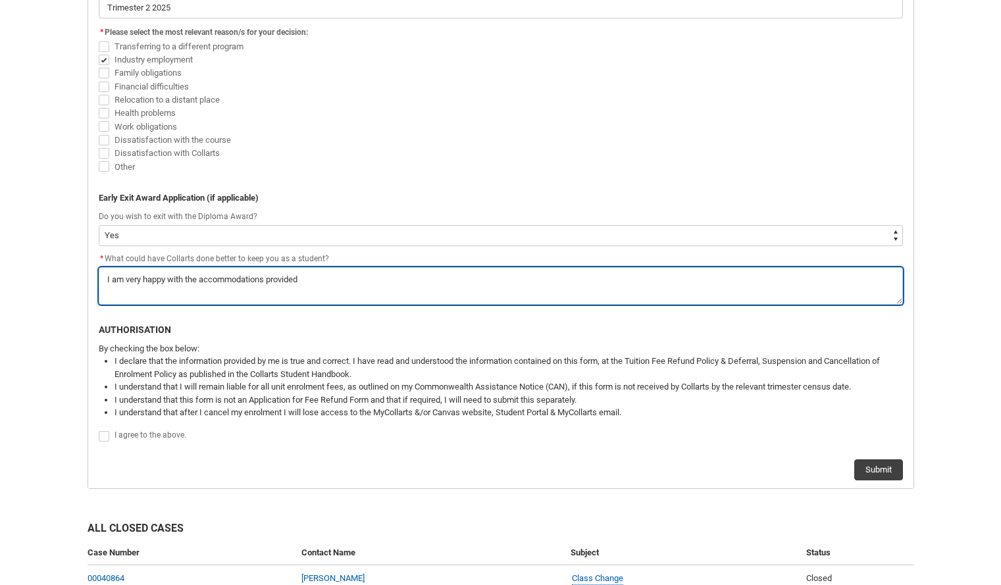
type lightning-textarea "I am very happy with the accommodations provided"
type textarea "I am very happy with the accommodations provided"
type lightning-textarea "I am very happy with the accommodations provided t"
type textarea "I am very happy with the accommodations provided t"
type lightning-textarea "I am very happy with the accommodations provided to"
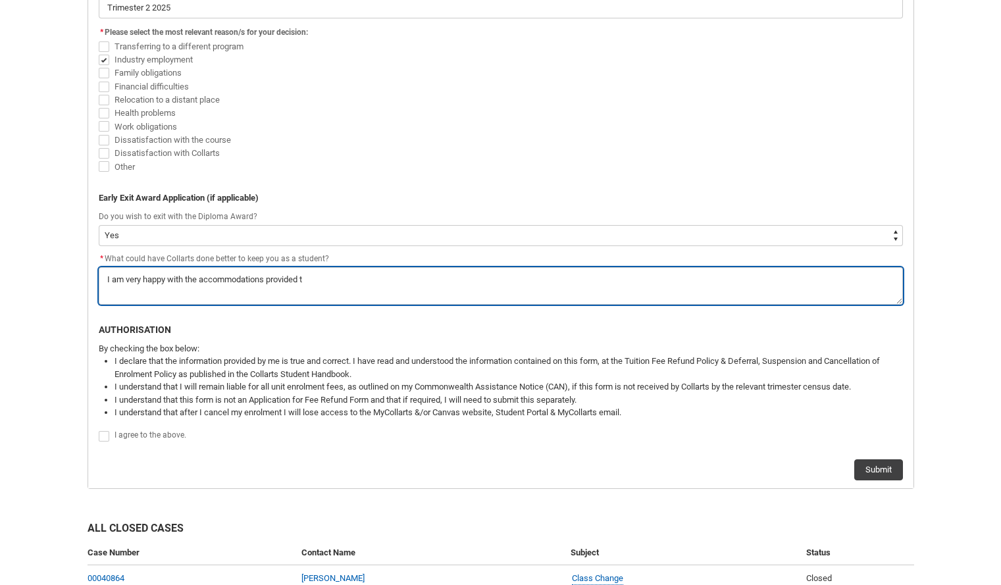
type textarea "I am very happy with the accommodations provided to"
type lightning-textarea "I am very happy with the accommodations provided to"
type textarea "I am very happy with the accommodations provided to"
type lightning-textarea "I am very happy with the accommodations provided to m"
type textarea "I am very happy with the accommodations provided to m"
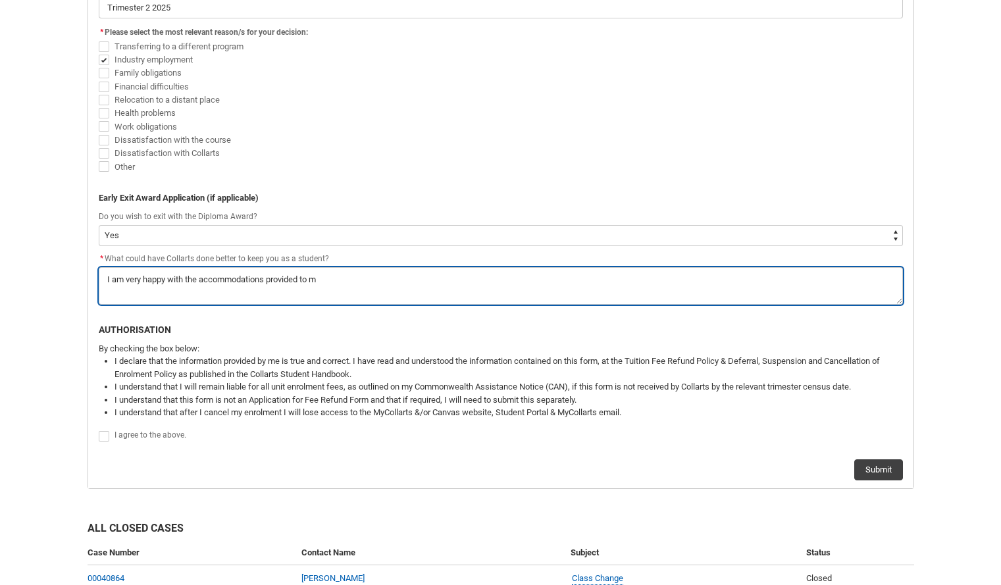
type lightning-textarea "I am very happy with the accommodations provided to me"
type textarea "I am very happy with the accommodations provided to me"
type lightning-textarea "I am very happy with the accommodations provided to me"
type textarea "I am very happy with the accommodations provided to me"
type lightning-textarea "I am very happy with the accommodations provided to me b"
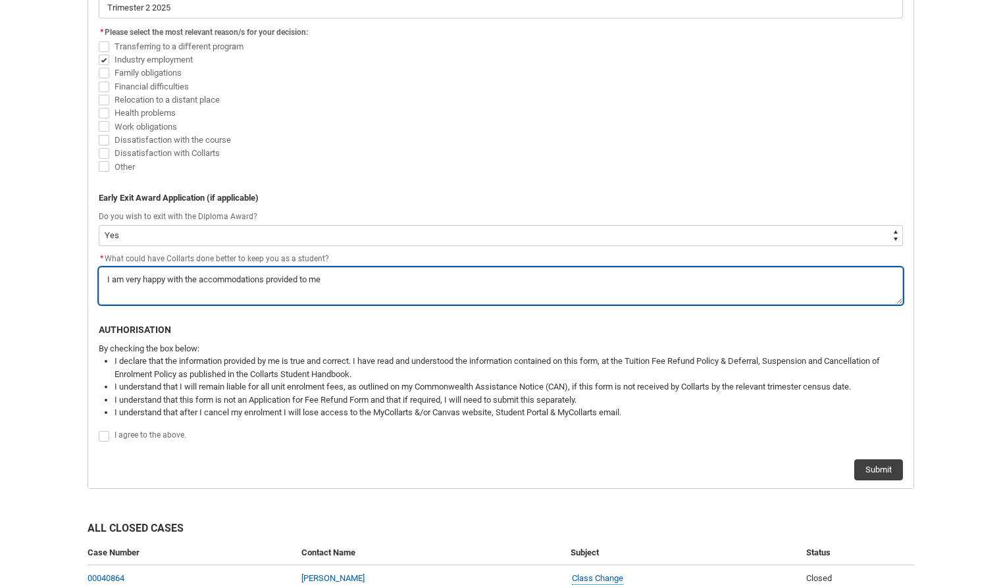
type textarea "I am very happy with the accommodations provided to me b"
type lightning-textarea "I am very happy with the accommodations provided to me by"
type textarea "I am very happy with the accommodations provided to me by"
type lightning-textarea "I am very happy with the accommodations provided to me by"
type textarea "I am very happy with the accommodations provided to me by"
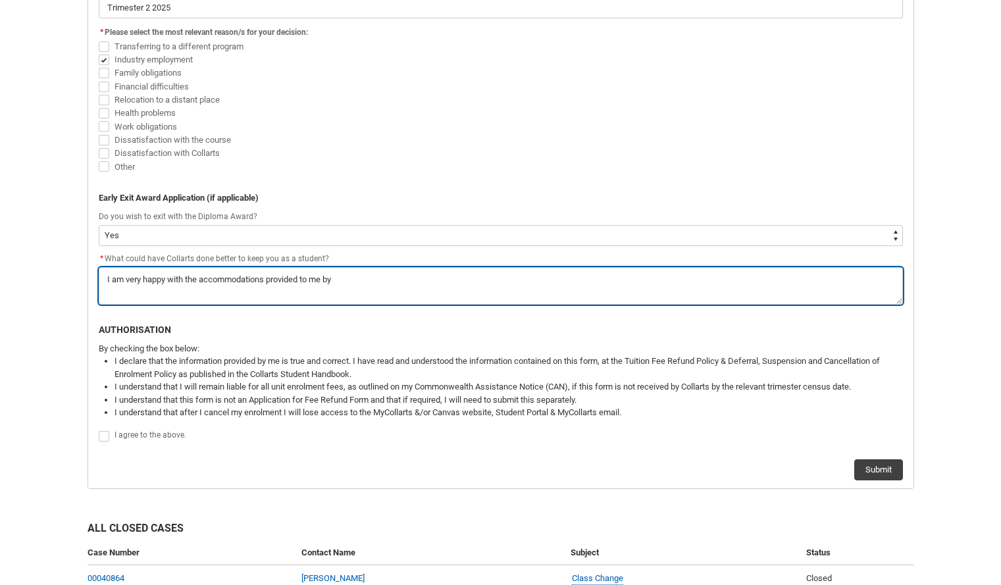
type lightning-textarea "I am very happy with the accommodations provided to me by c"
type textarea "I am very happy with the accommodations provided to me by c"
type lightning-textarea "I am very happy with the accommodations provided to me by co"
type textarea "I am very happy with the accommodations provided to me by co"
type lightning-textarea "I am very happy with the accommodations provided to me by col"
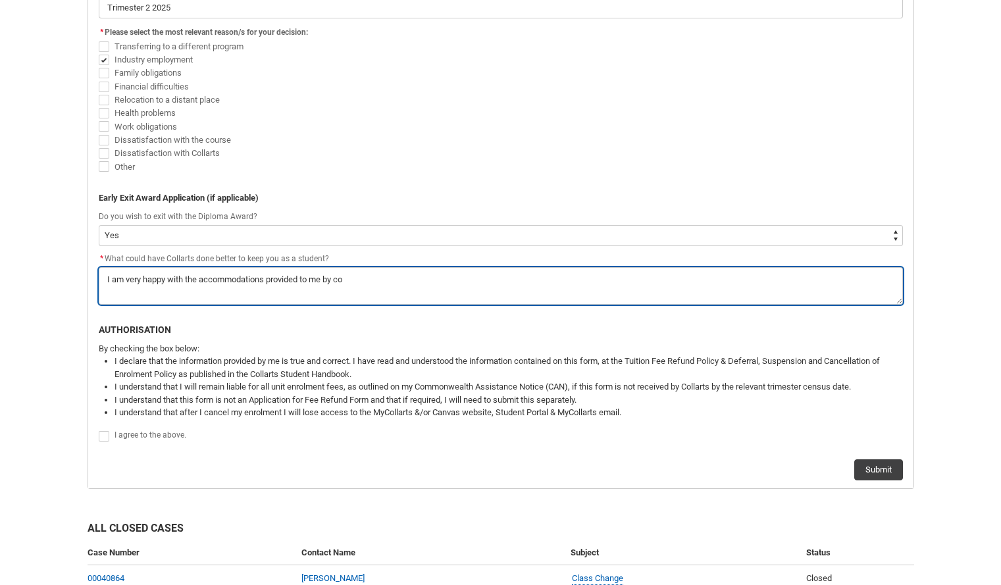
type textarea "I am very happy with the accommodations provided to me by col"
type lightning-textarea "I am very happy with the accommodations provided to me by coll"
type textarea "I am very happy with the accommodations provided to me by coll"
type lightning-textarea "I am very happy with the accommodations provided to me by colla"
type textarea "I am very happy with the accommodations provided to me by colla"
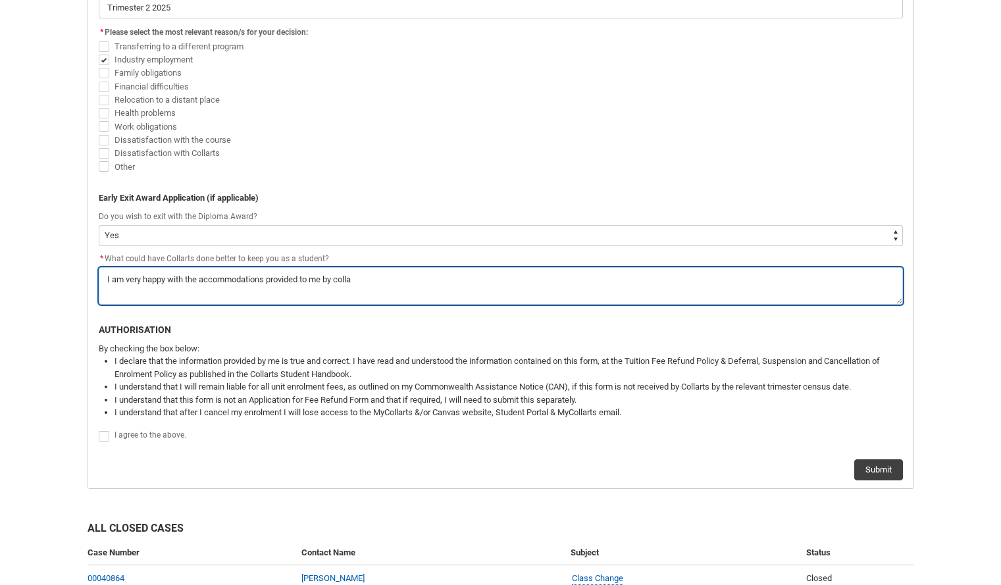
type lightning-textarea "I am very happy with the accommodations provided to me by collar"
type textarea "I am very happy with the accommodations provided to me by collar"
type lightning-textarea "I am very happy with the accommodations provided to me by collart"
type textarea "I am very happy with the accommodations provided to me by collart"
type lightning-textarea "I am very happy with the accommodations provided to me by collarts"
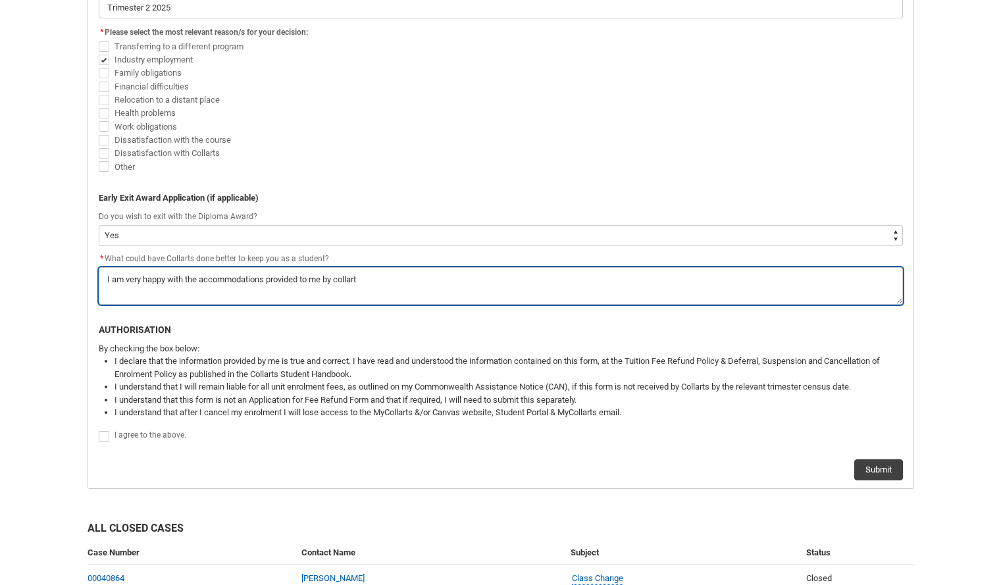
type textarea "I am very happy with the accommodations provided to me by collarts"
type lightning-textarea "I am very happy with the accommodations provided to me by collarts."
type textarea "I am very happy with the accommodations provided to me by collarts."
type lightning-textarea "I am very happy with the accommodations provided to me by collarts."
type textarea "I am very happy with the accommodations provided to me by collarts."
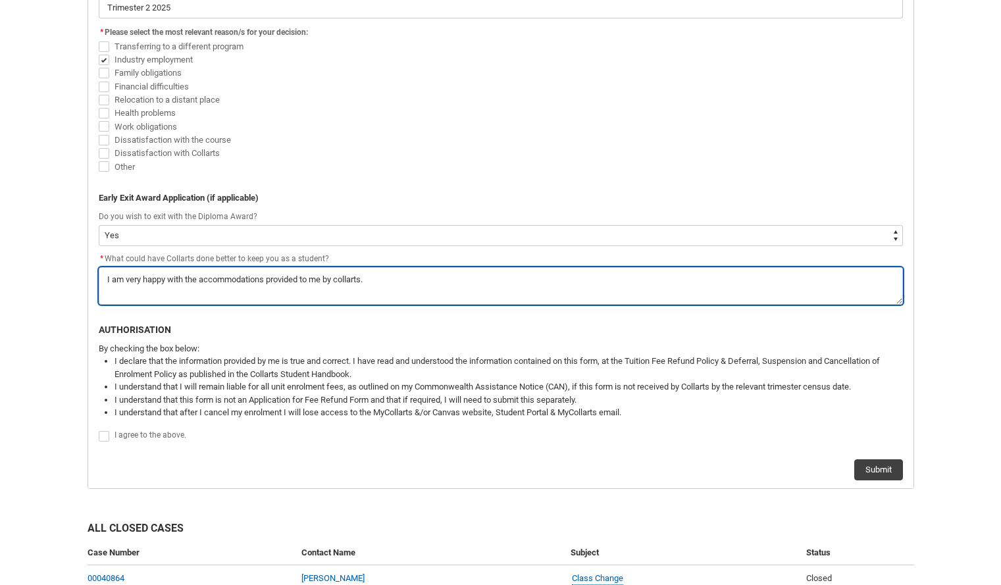
type lightning-textarea "I am very happy with the accommodations provided to me by collarts. W"
type textarea "I am very happy with the accommodations provided to me by collarts. W"
type lightning-textarea "I am very happy with the accommodations provided to me by collarts. Wi"
type textarea "I am very happy with the accommodations provided to me by collarts. Wi"
type lightning-textarea "I am very happy with the accommodations provided to me by collarts. Wit"
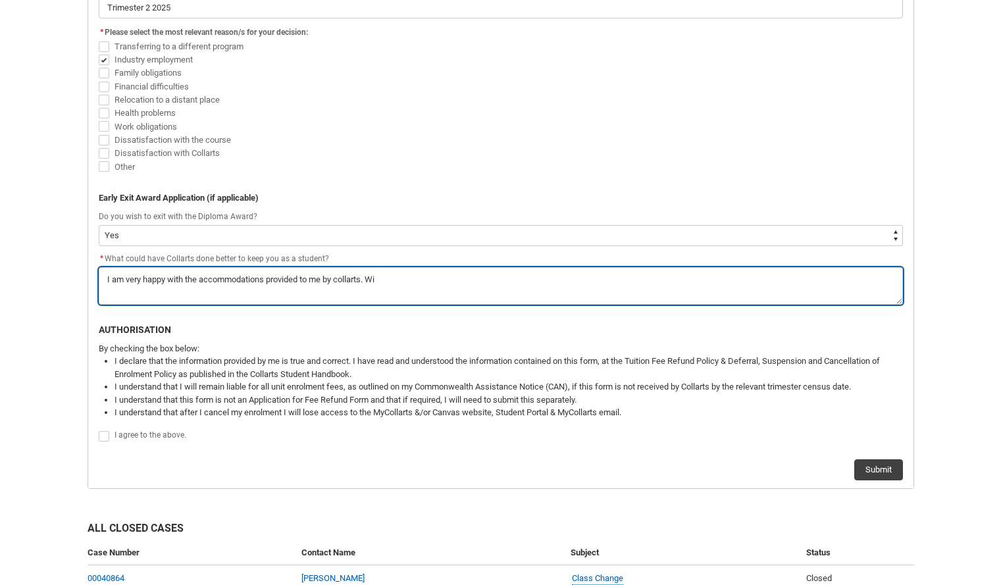
type textarea "I am very happy with the accommodations provided to me by collarts. Wit"
type lightning-textarea "I am very happy with the accommodations provided to me by collarts. With"
type textarea "I am very happy with the accommodations provided to me by collarts. With"
type lightning-textarea "I am very happy with the accommodations provided to me by collarts. With"
type textarea "I am very happy with the accommodations provided to me by collarts. With"
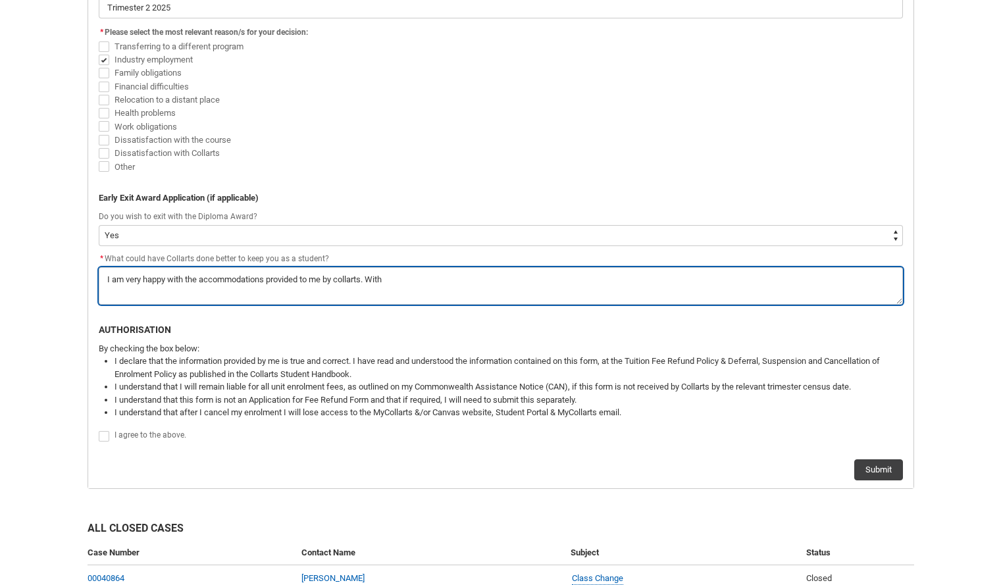
type lightning-textarea "I am very happy with the accommodations provided to me by collarts. With m"
type textarea "I am very happy with the accommodations provided to me by collarts. With m"
type lightning-textarea "I am very happy with the accommodations provided to me by collarts. With my"
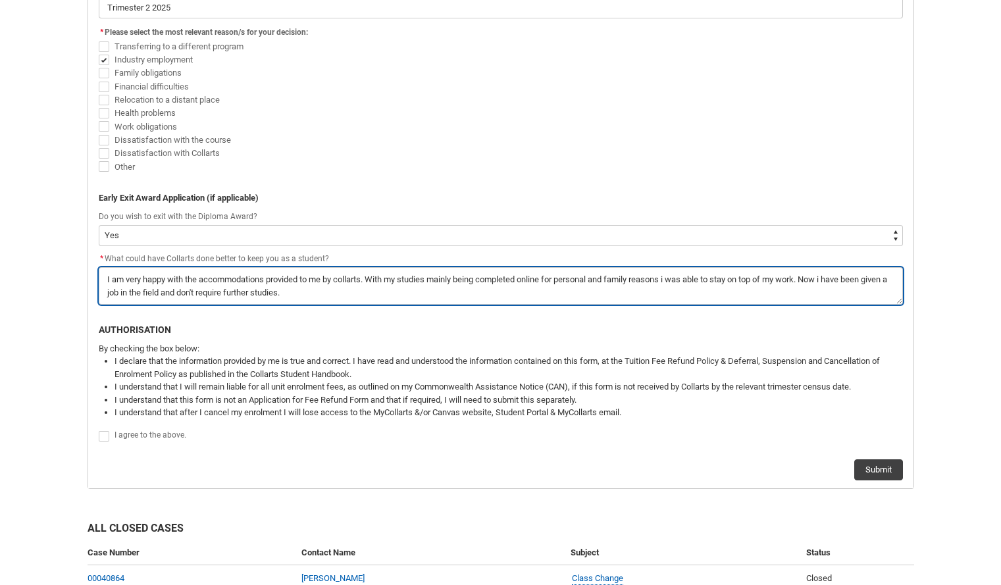
click at [348, 284] on textarea "*" at bounding box center [501, 286] width 804 height 38
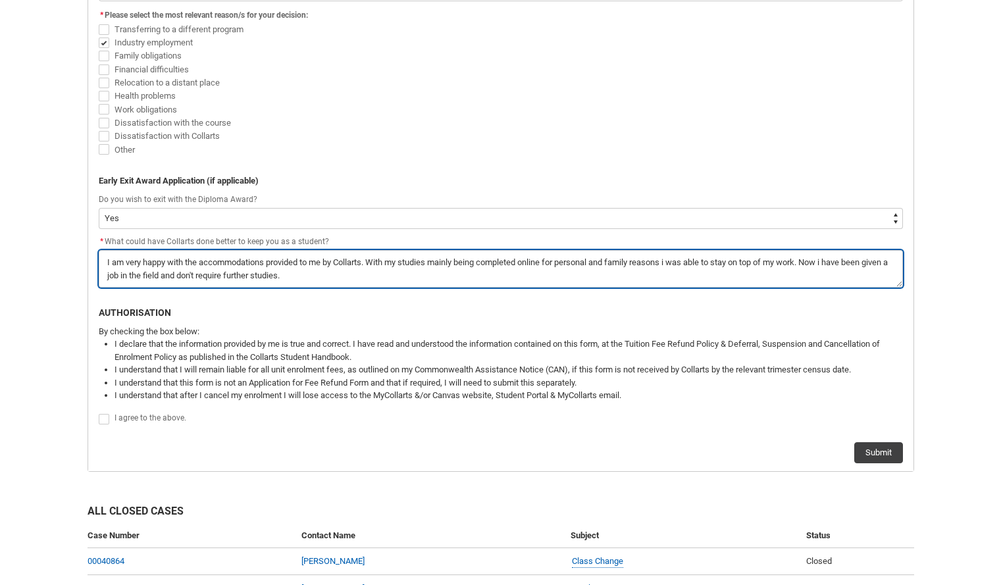
scroll to position [710, 0]
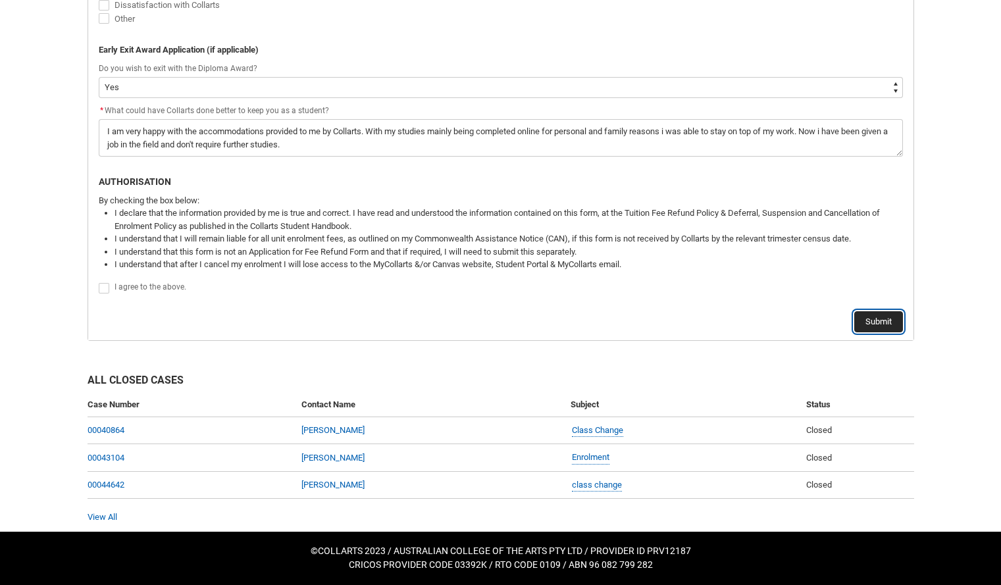
click at [885, 323] on button "Submit" at bounding box center [878, 321] width 49 height 21
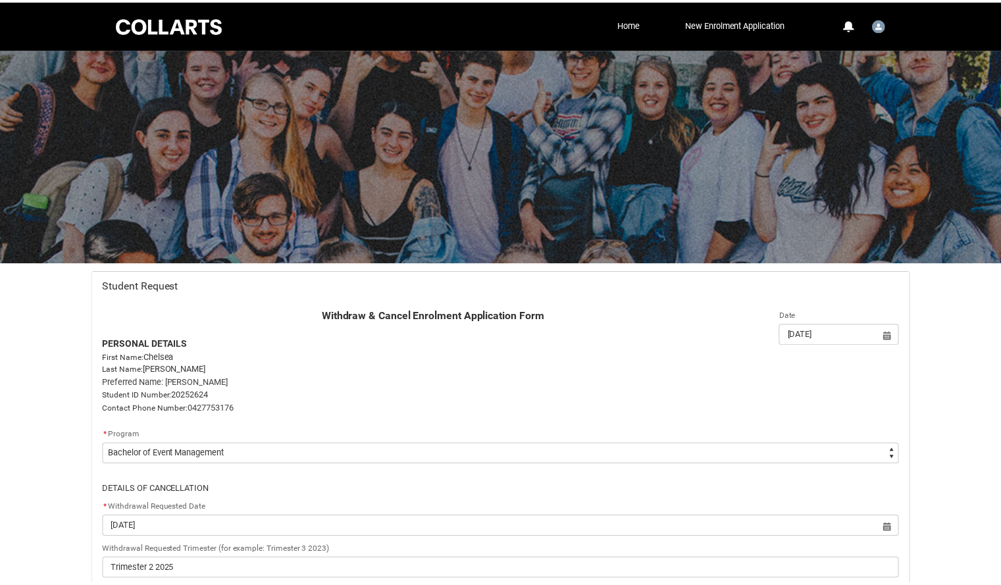
scroll to position [699, 0]
